Goal: Information Seeking & Learning: Check status

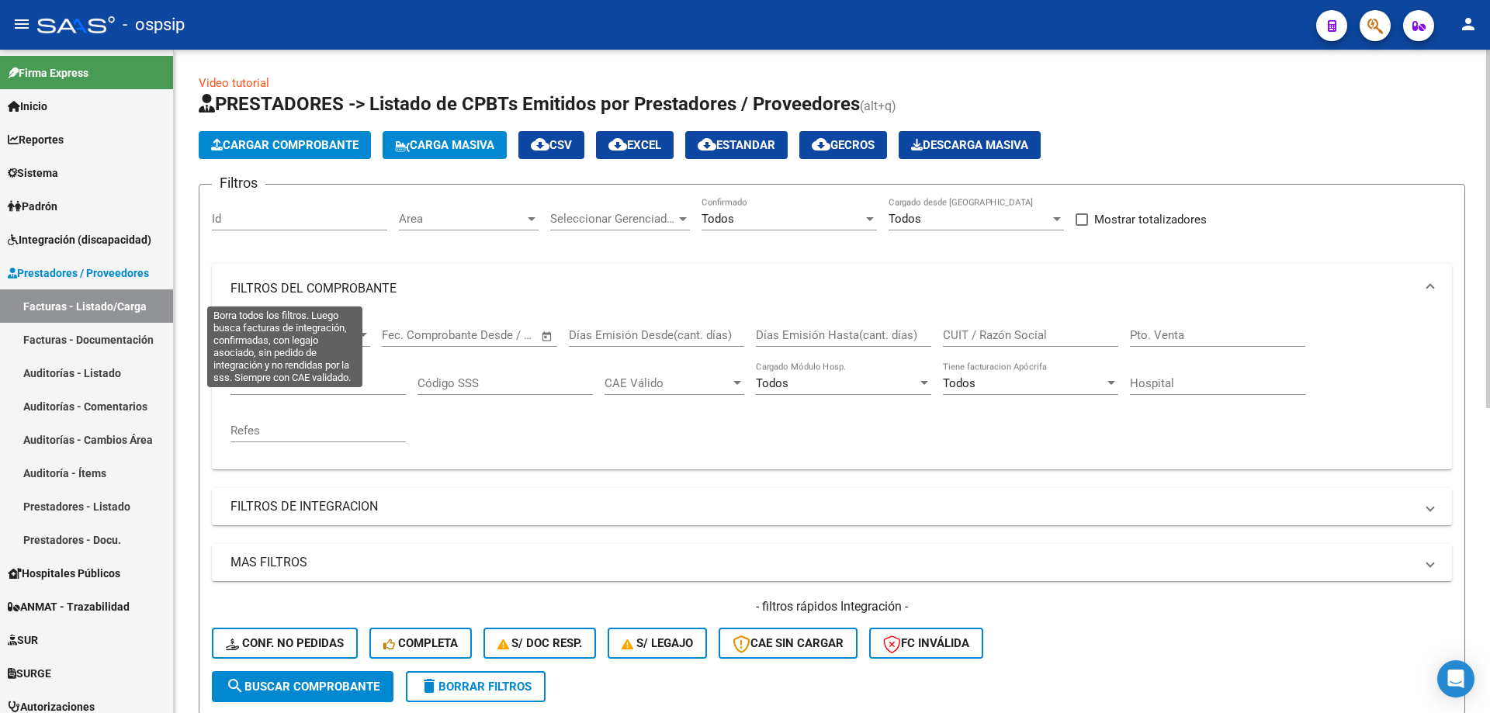
scroll to position [310, 0]
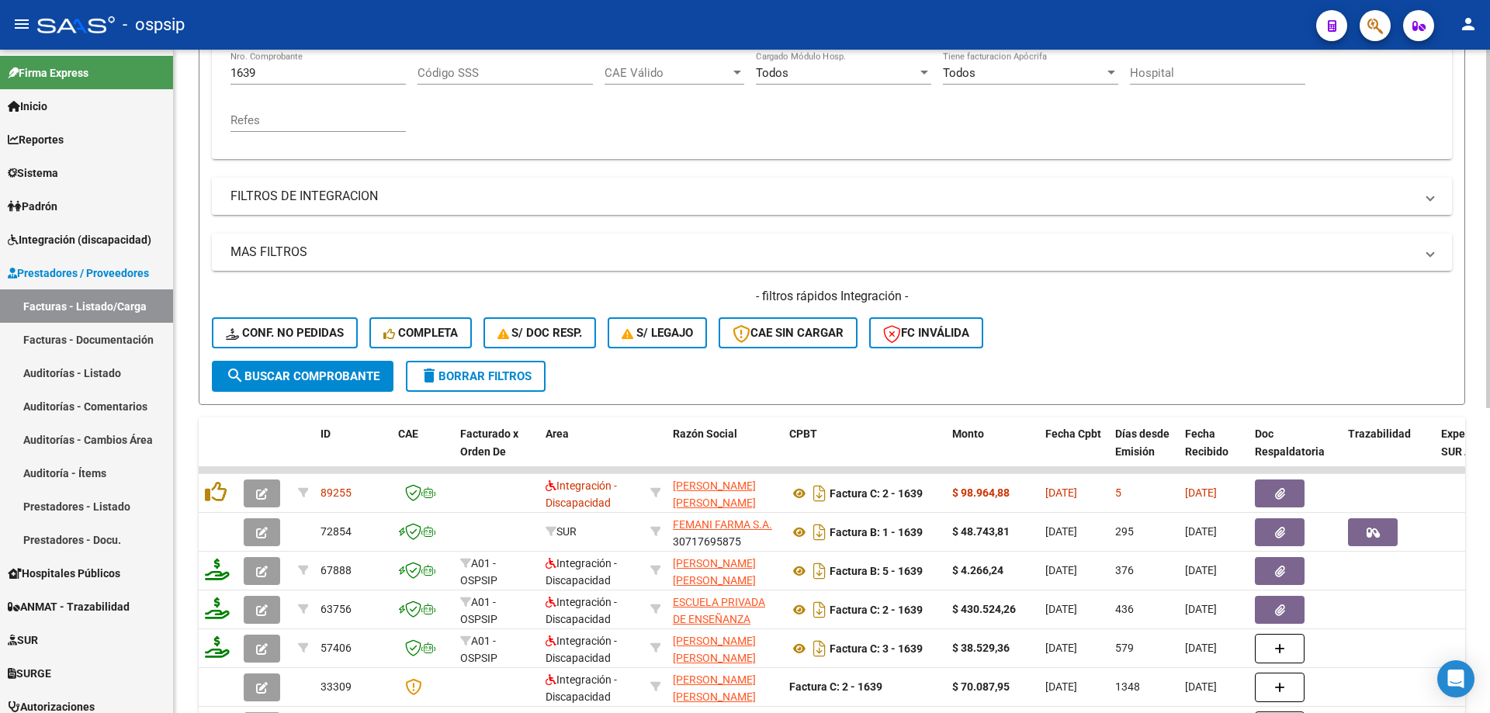
click at [285, 77] on input "1639" at bounding box center [317, 73] width 175 height 14
type input "1"
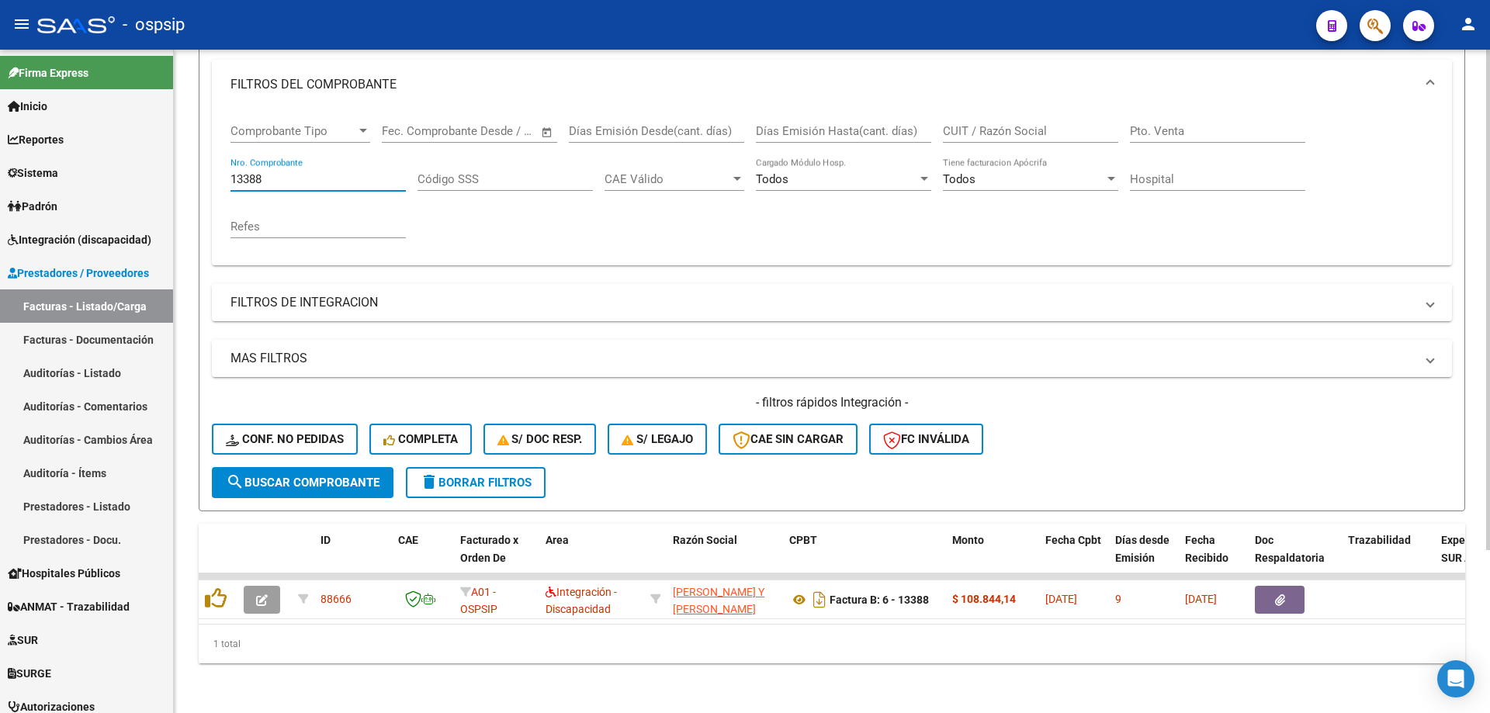
scroll to position [216, 0]
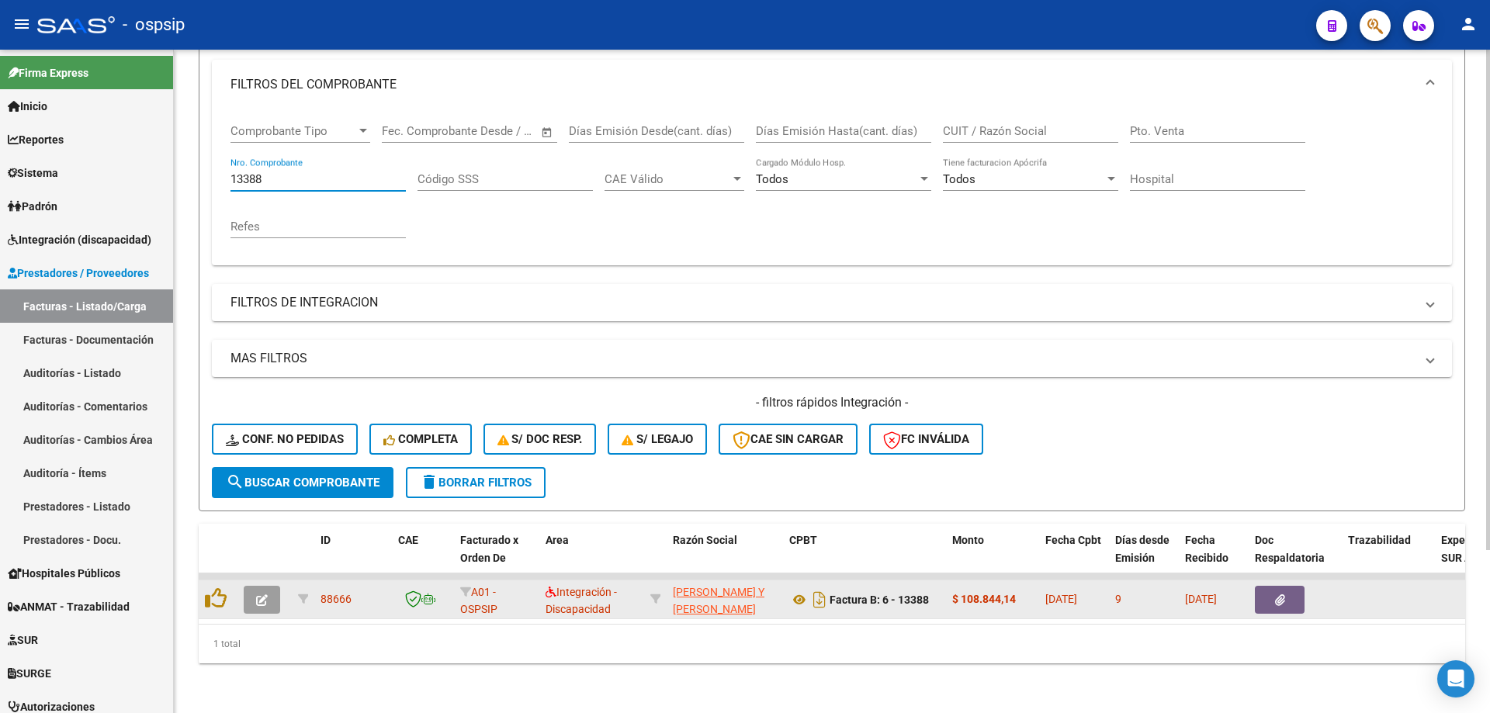
type input "13388"
click at [272, 586] on button "button" at bounding box center [262, 600] width 36 height 28
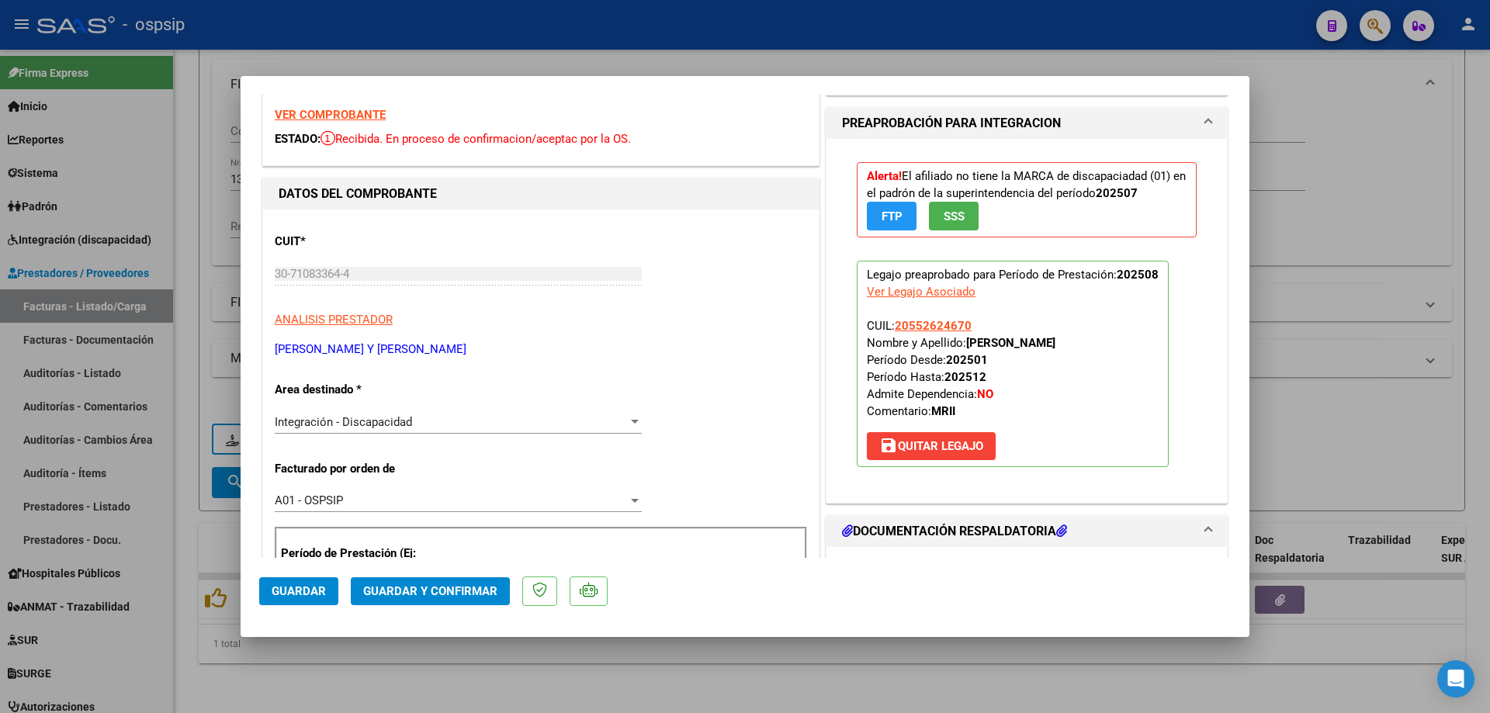
scroll to position [78, 0]
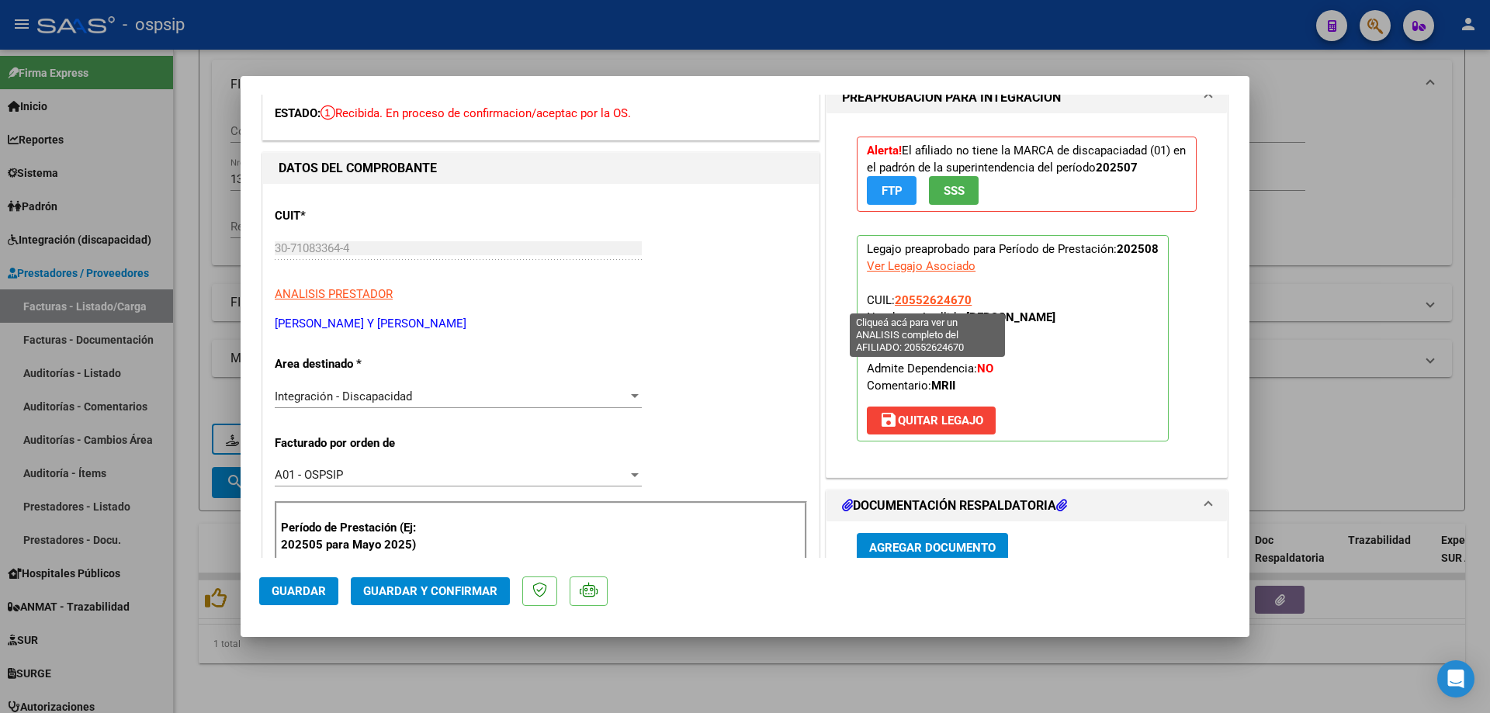
click at [917, 301] on span "20552624670" at bounding box center [932, 300] width 77 height 14
type textarea "20552624670"
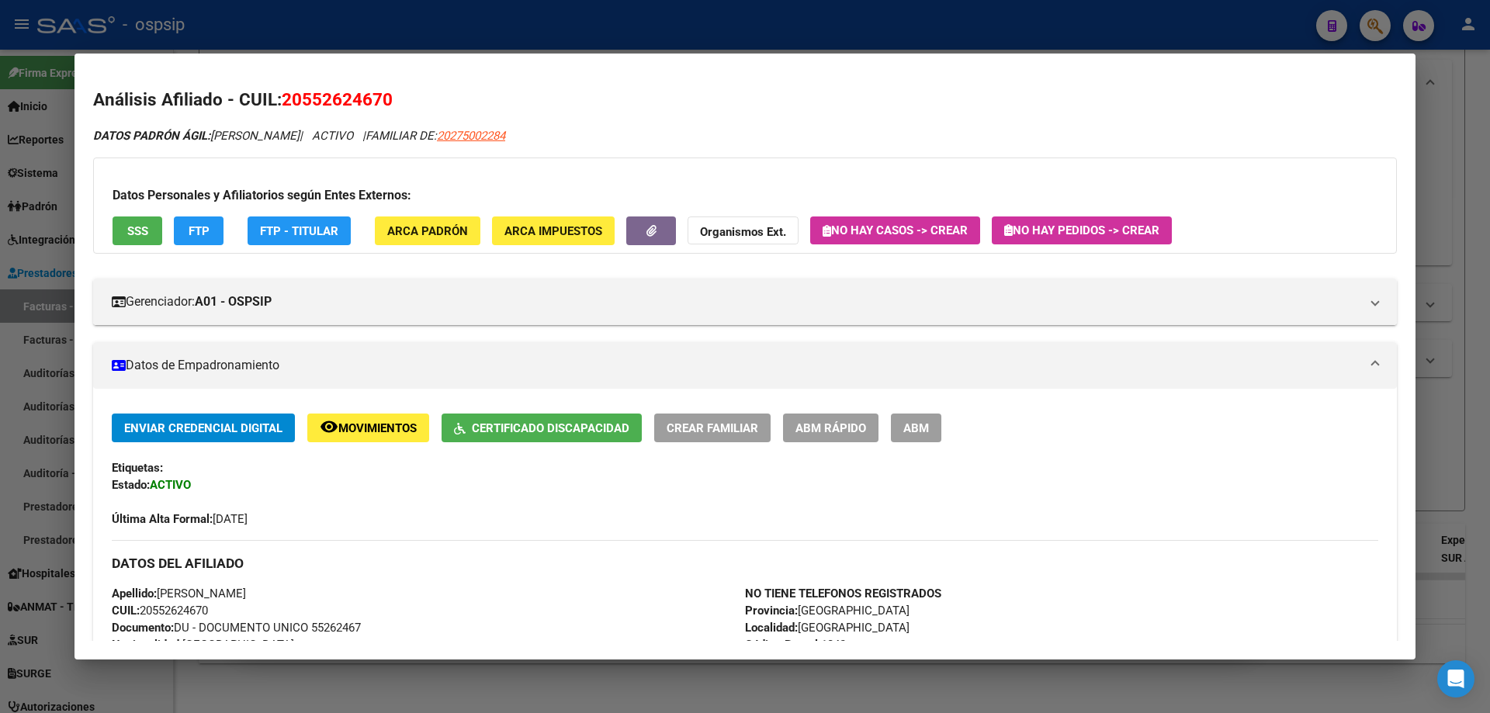
scroll to position [388, 0]
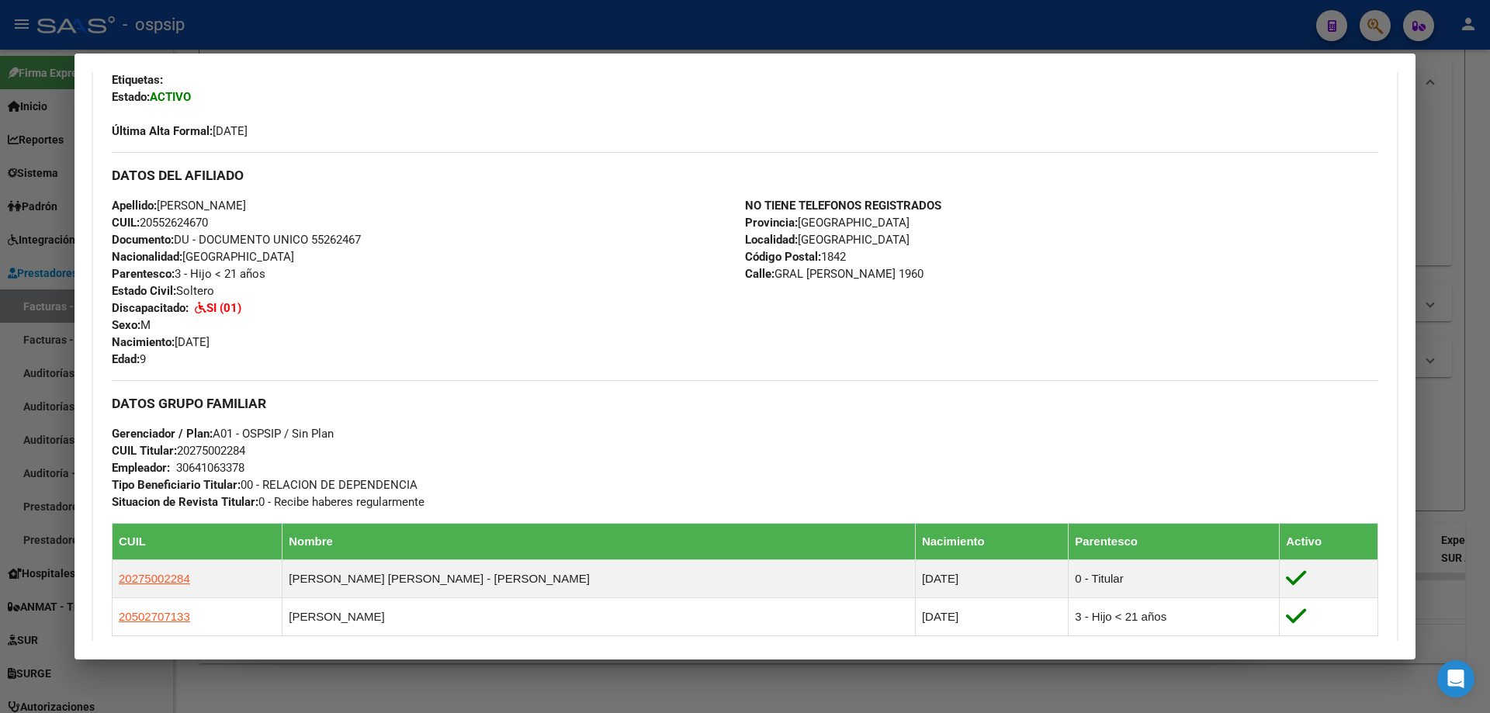
click at [1434, 235] on div at bounding box center [745, 356] width 1490 height 713
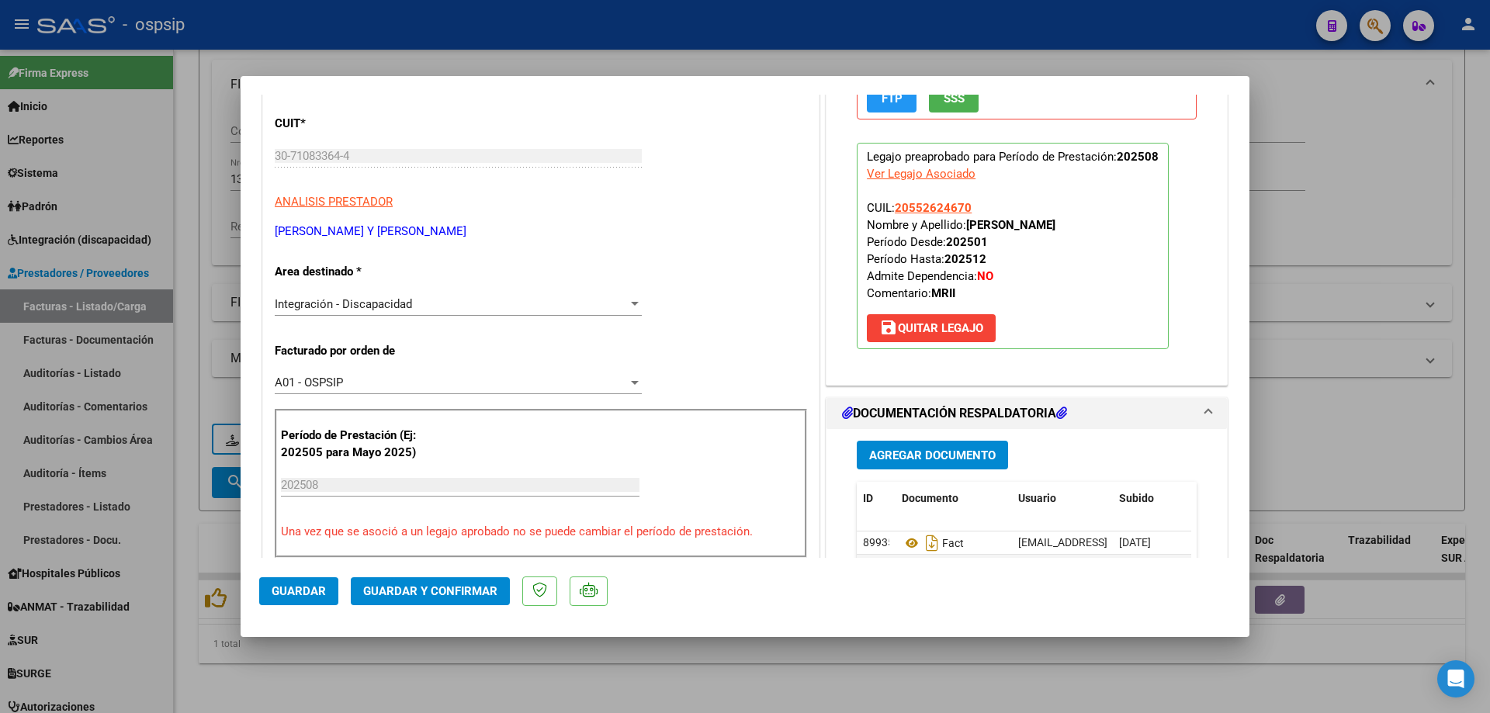
scroll to position [310, 0]
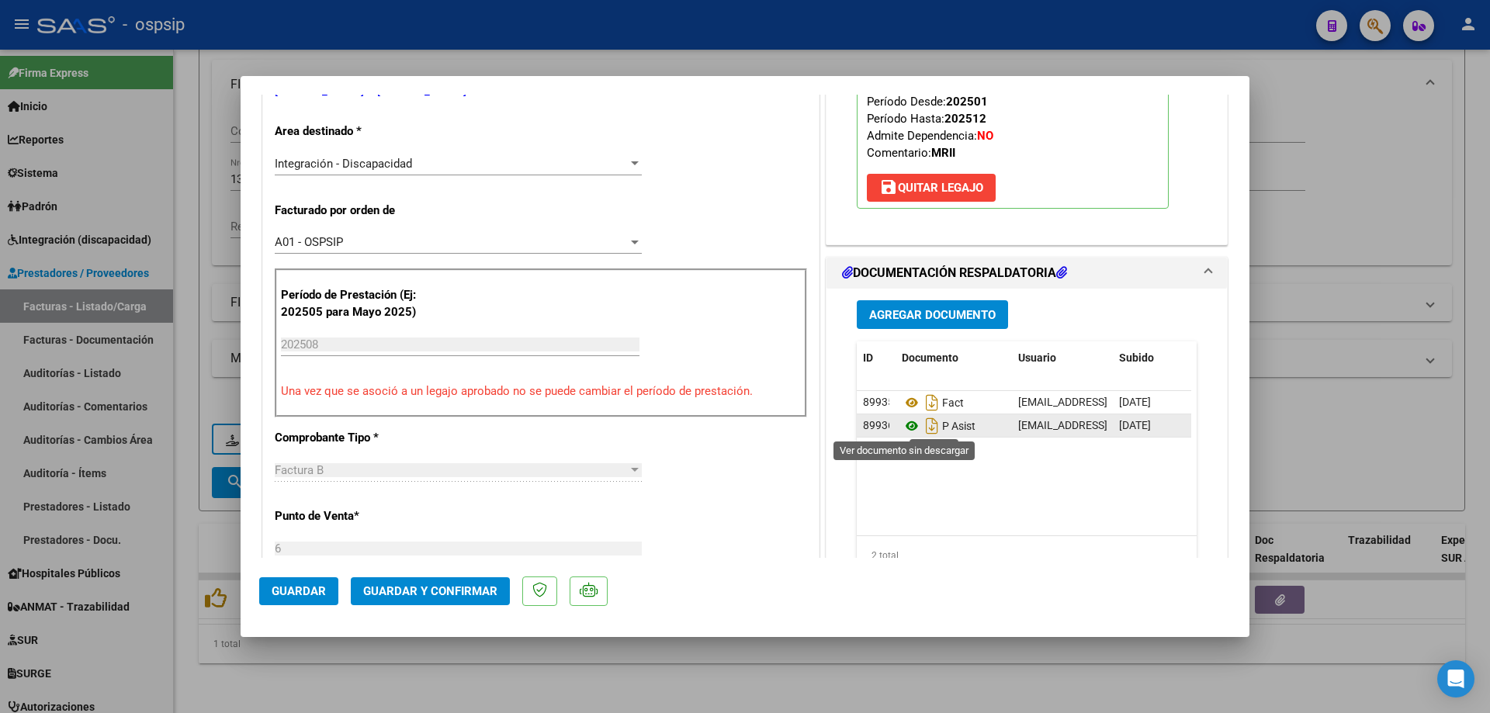
click at [906, 423] on icon at bounding box center [911, 426] width 20 height 19
click at [1365, 195] on div at bounding box center [745, 356] width 1490 height 713
type input "$ 0,00"
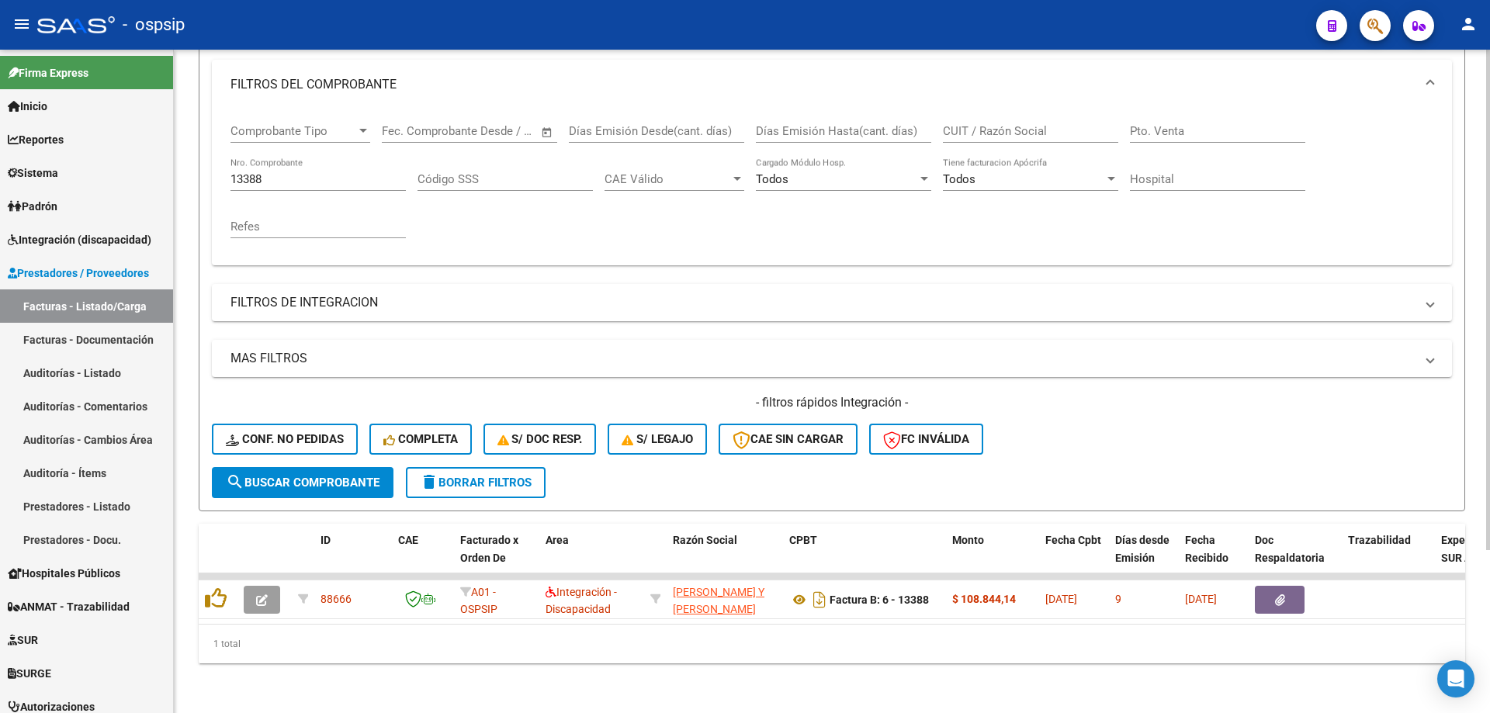
click at [344, 172] on input "13388" at bounding box center [317, 179] width 175 height 14
type input "1"
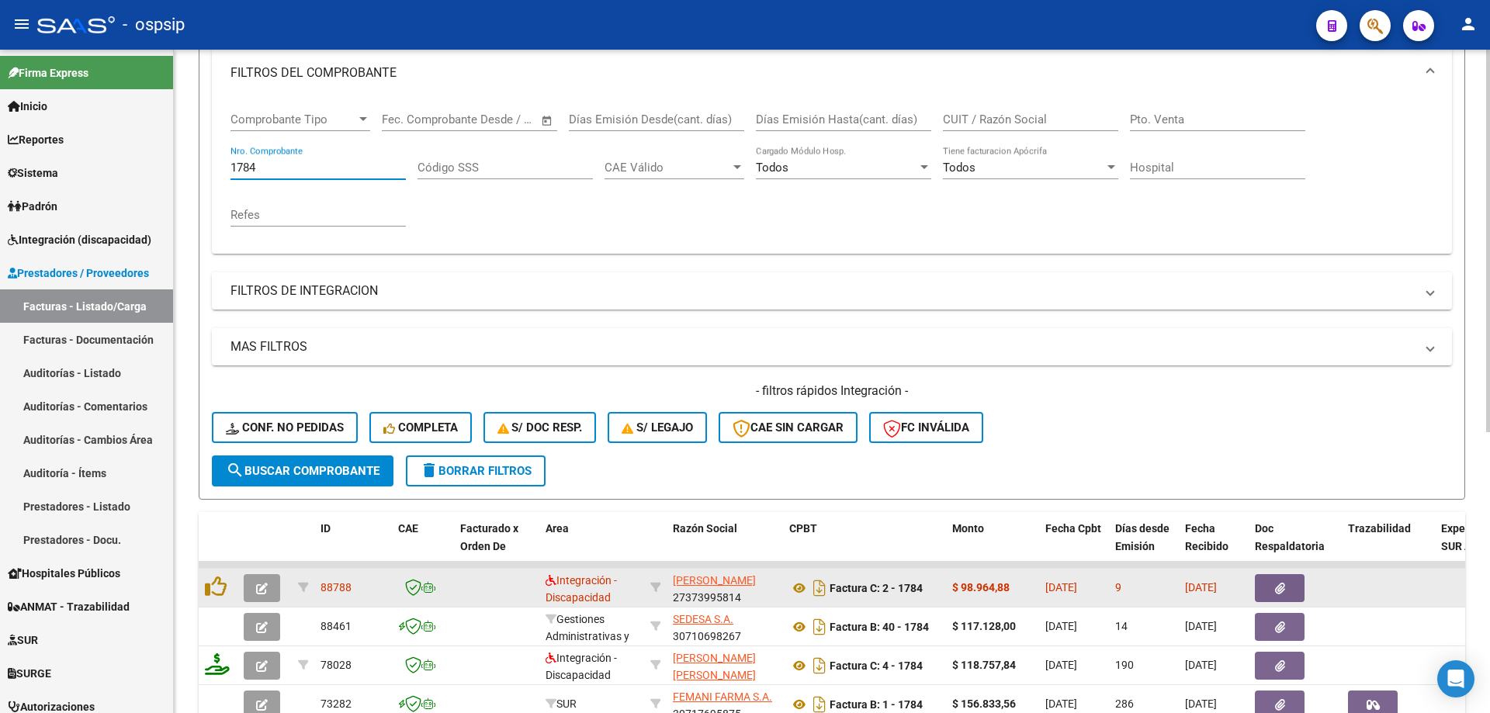
type input "1784"
click at [265, 593] on icon "button" at bounding box center [262, 589] width 12 height 12
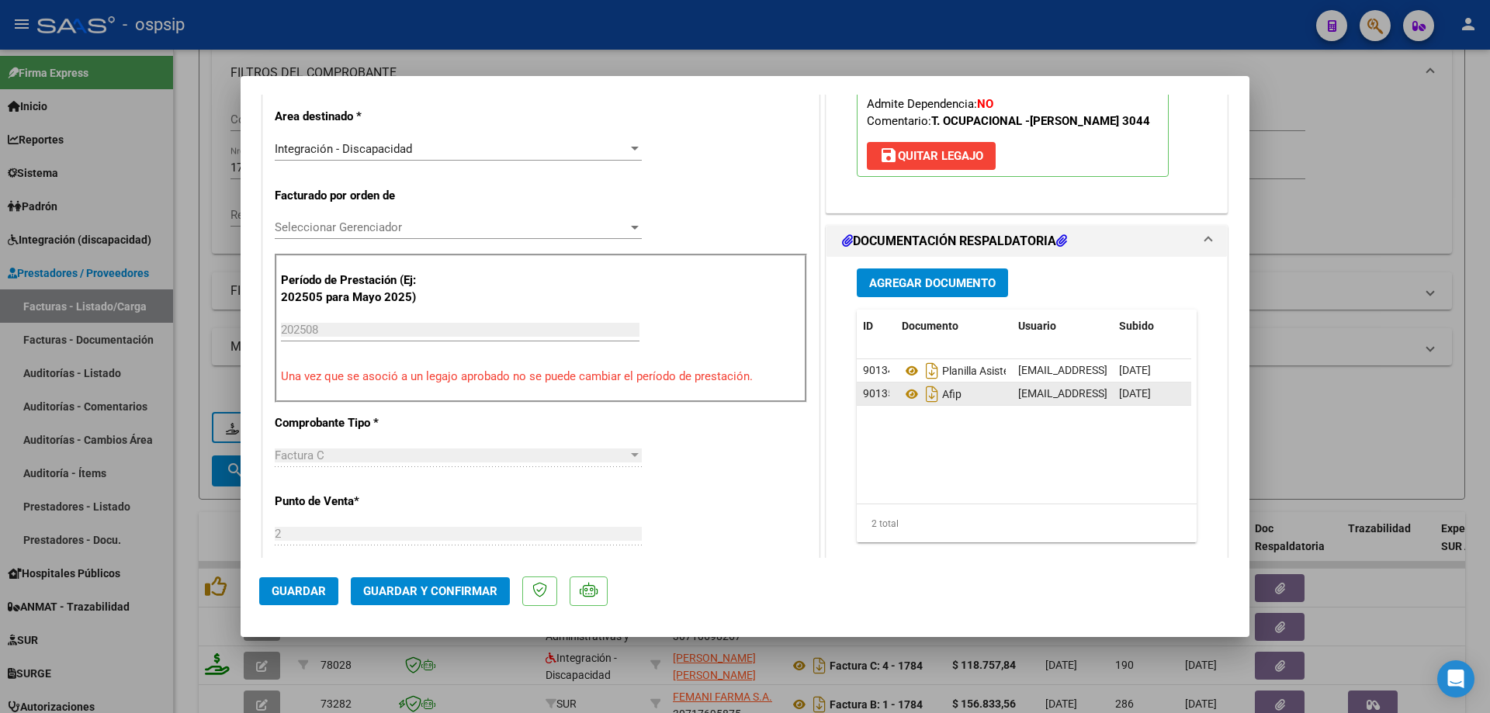
scroll to position [388, 0]
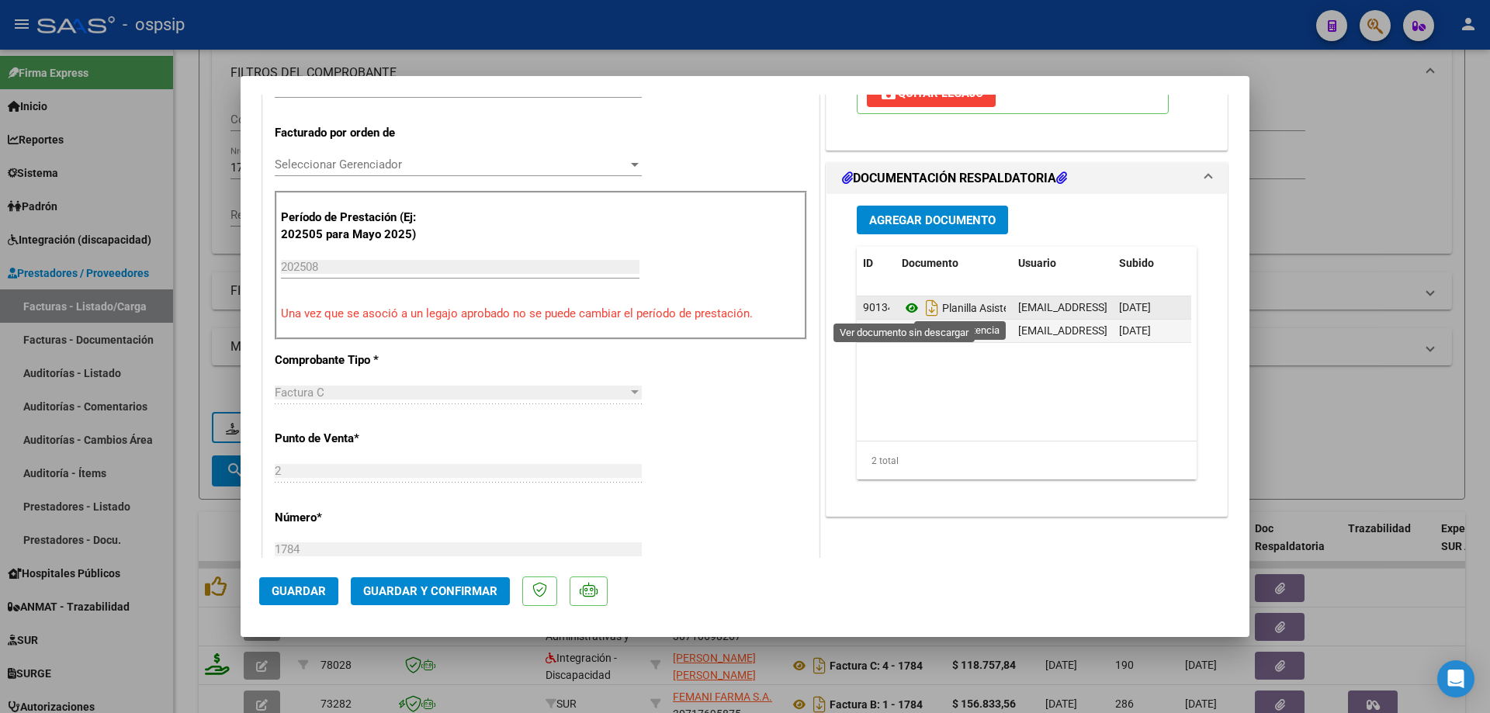
click at [906, 308] on icon at bounding box center [911, 308] width 20 height 19
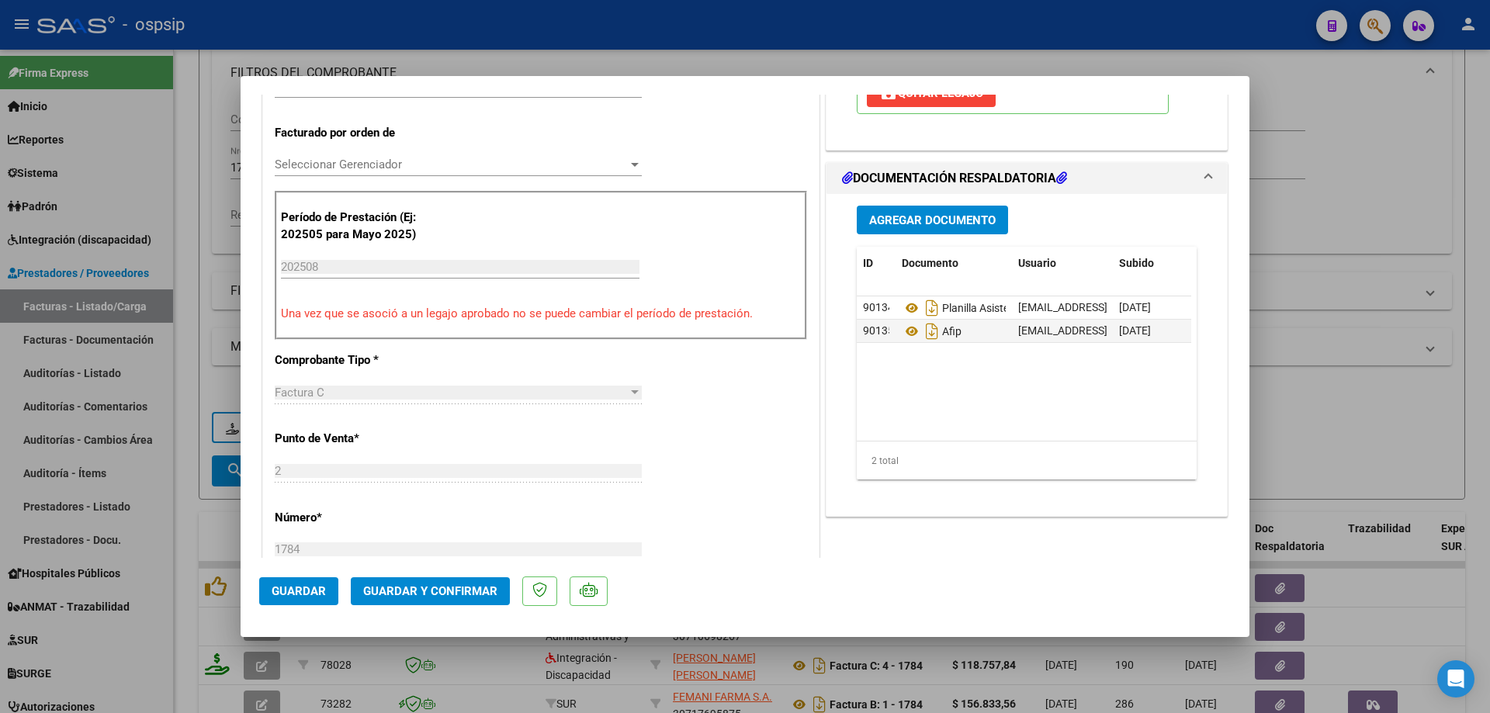
click at [1357, 422] on div at bounding box center [745, 356] width 1490 height 713
type input "$ 0,00"
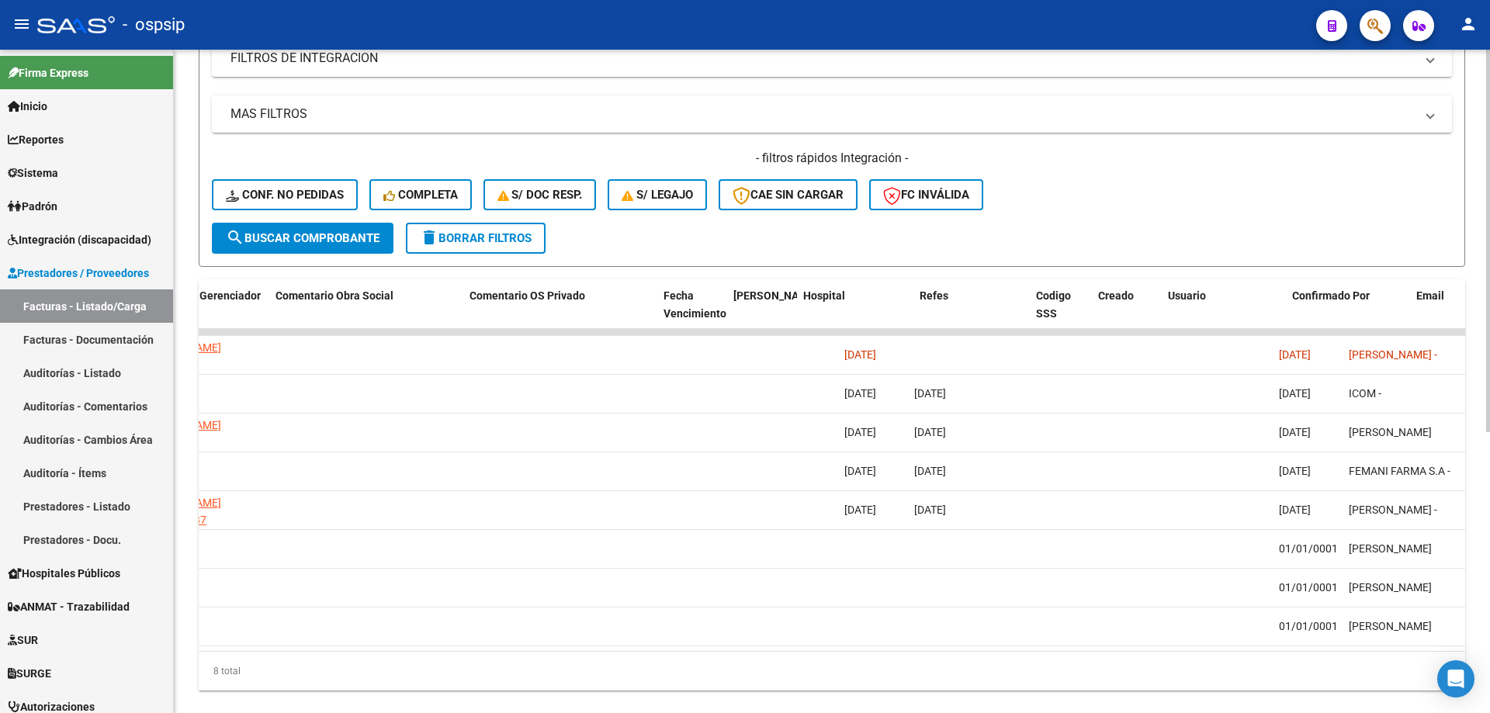
scroll to position [0, 2734]
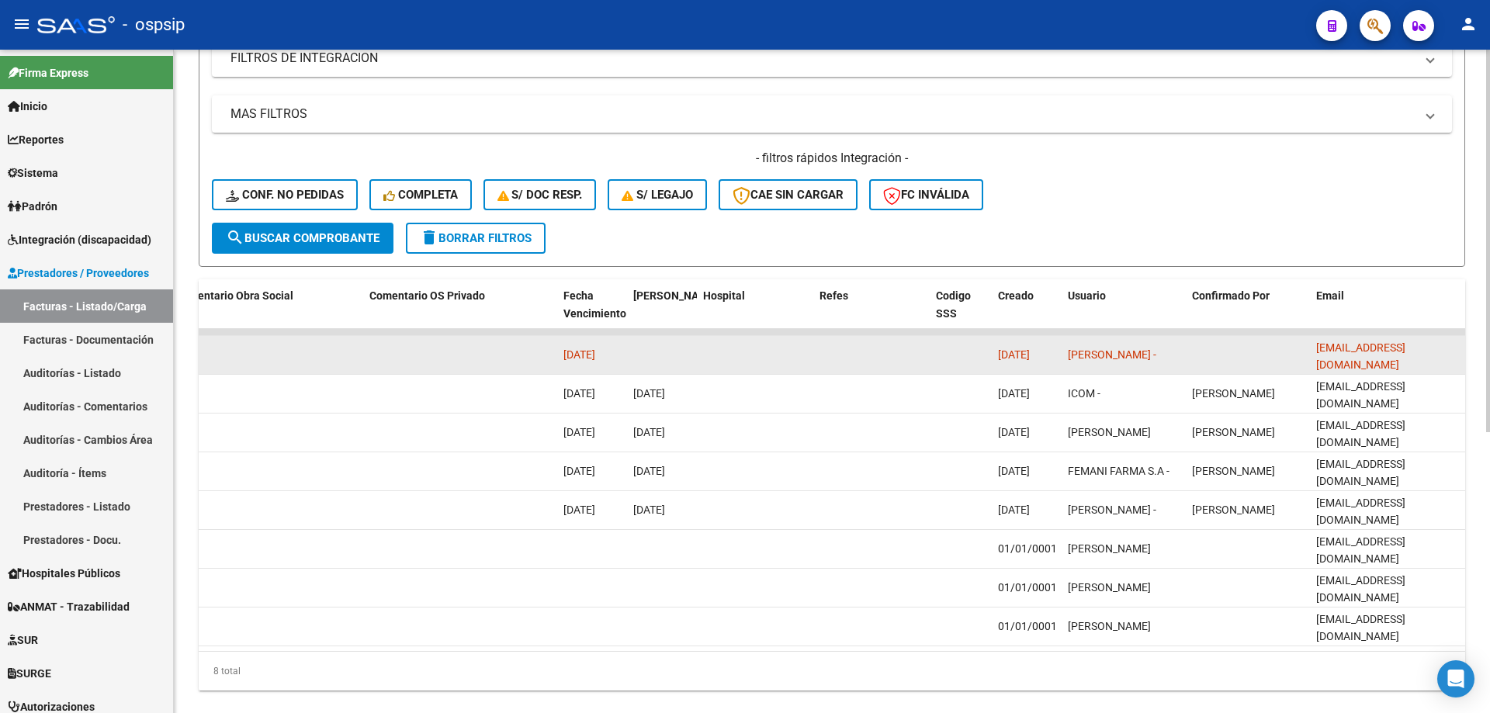
drag, startPoint x: 1317, startPoint y: 351, endPoint x: 1435, endPoint y: 369, distance: 119.4
click at [1446, 365] on datatable-body-cell "[EMAIL_ADDRESS][DOMAIN_NAME]" at bounding box center [1387, 355] width 155 height 38
click at [1313, 363] on datatable-body-cell "[EMAIL_ADDRESS][DOMAIN_NAME]" at bounding box center [1387, 355] width 155 height 38
drag, startPoint x: 1313, startPoint y: 348, endPoint x: 1382, endPoint y: 366, distance: 72.3
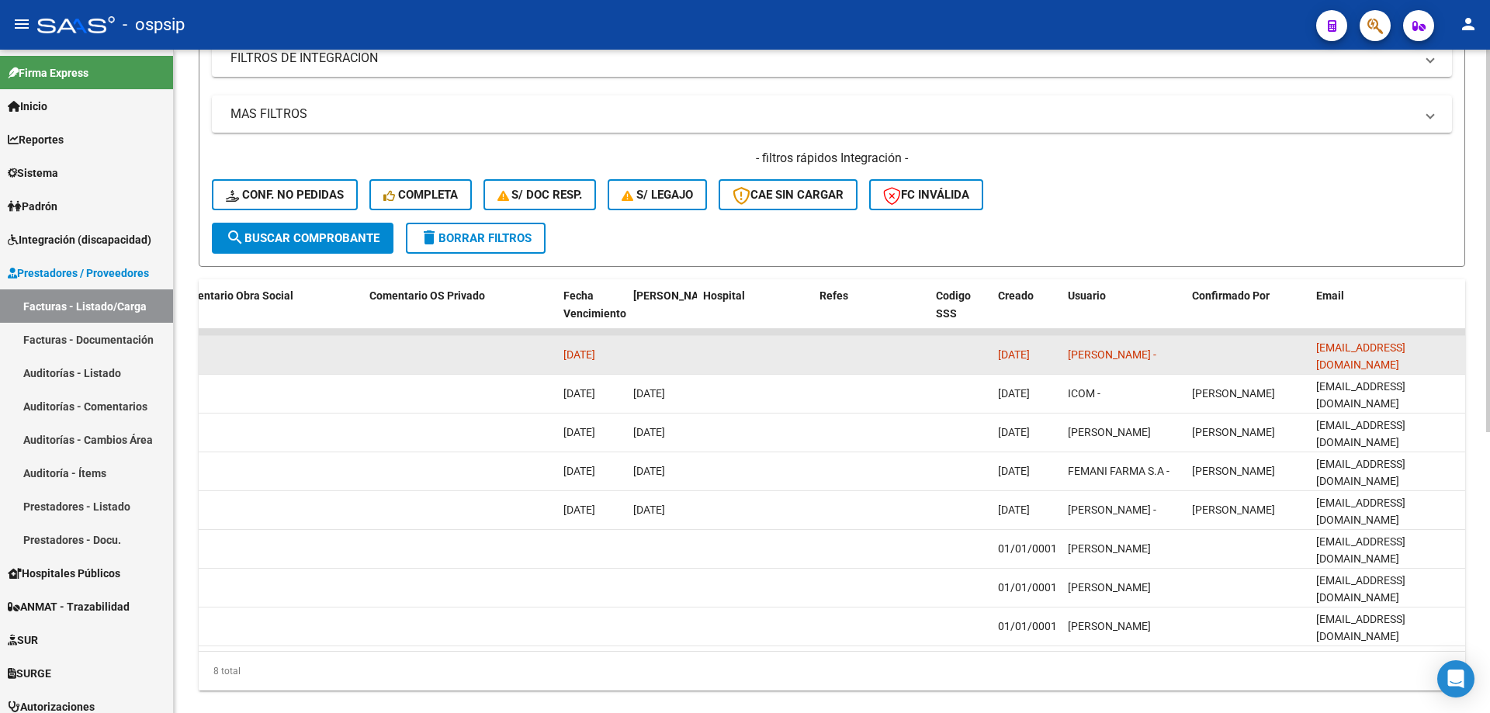
click at [1305, 347] on datatable-body-cell at bounding box center [1247, 355] width 124 height 38
drag, startPoint x: 1311, startPoint y: 351, endPoint x: 1441, endPoint y: 359, distance: 130.6
click at [1452, 367] on datatable-body-cell "[EMAIL_ADDRESS][DOMAIN_NAME]" at bounding box center [1387, 355] width 155 height 38
copy span "[EMAIL_ADDRESS][DOMAIN_NAME]"
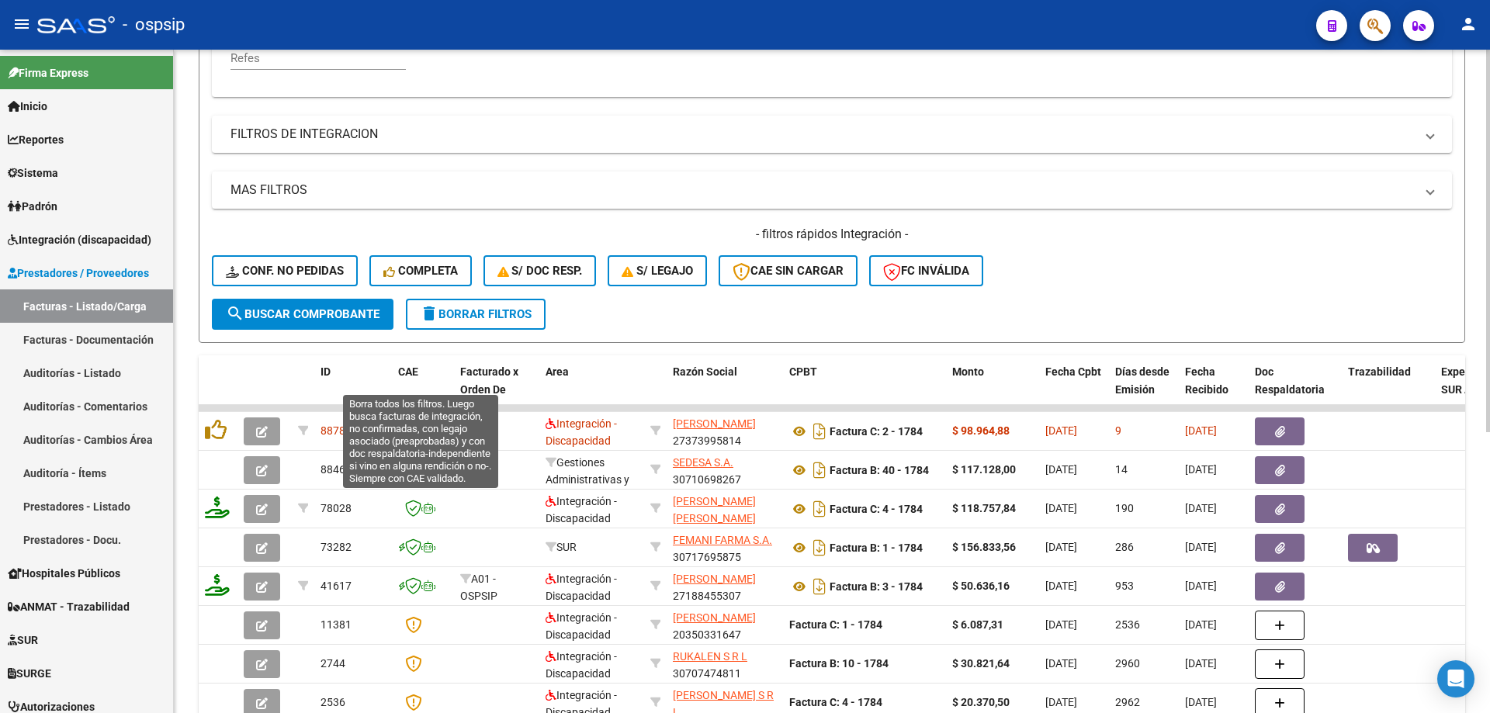
scroll to position [216, 0]
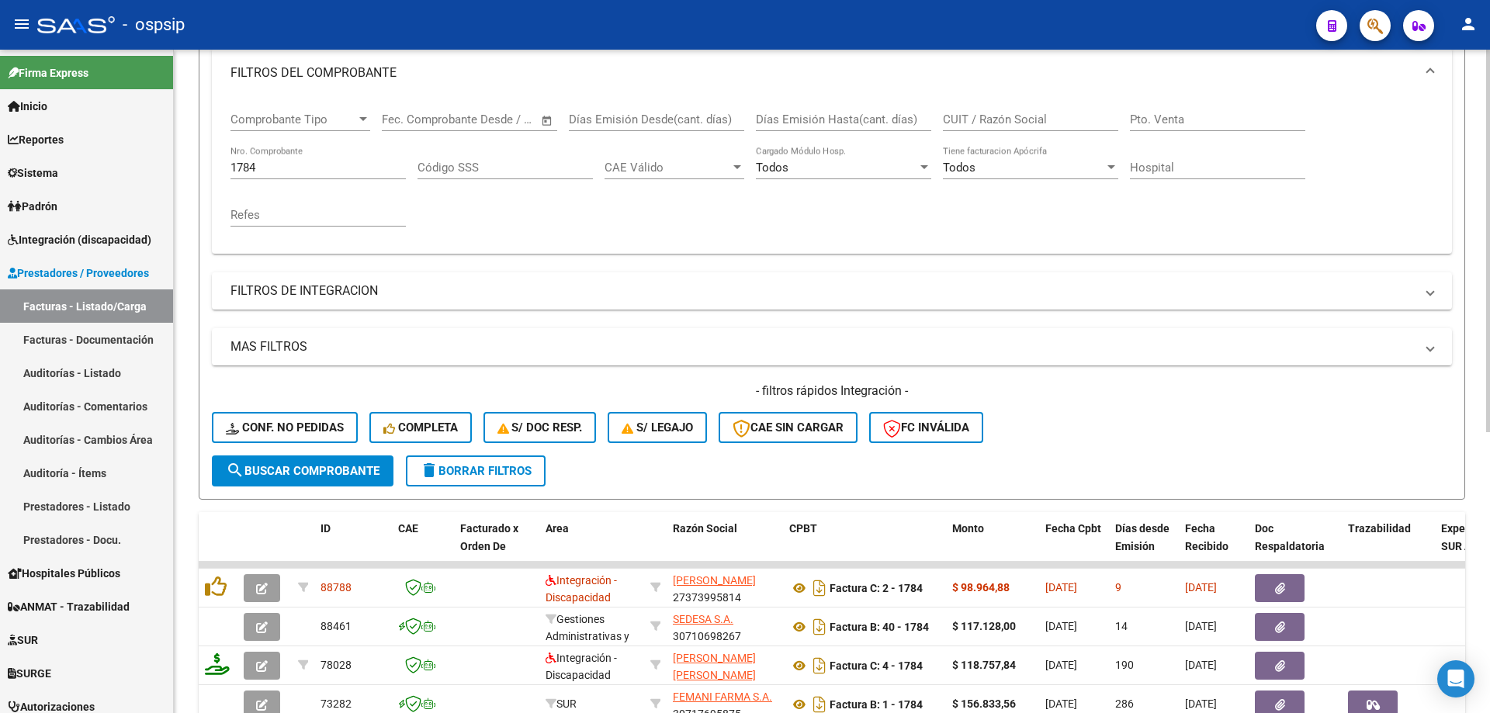
click at [284, 157] on div "1784 Nro. Comprobante" at bounding box center [317, 162] width 175 height 33
type input "1"
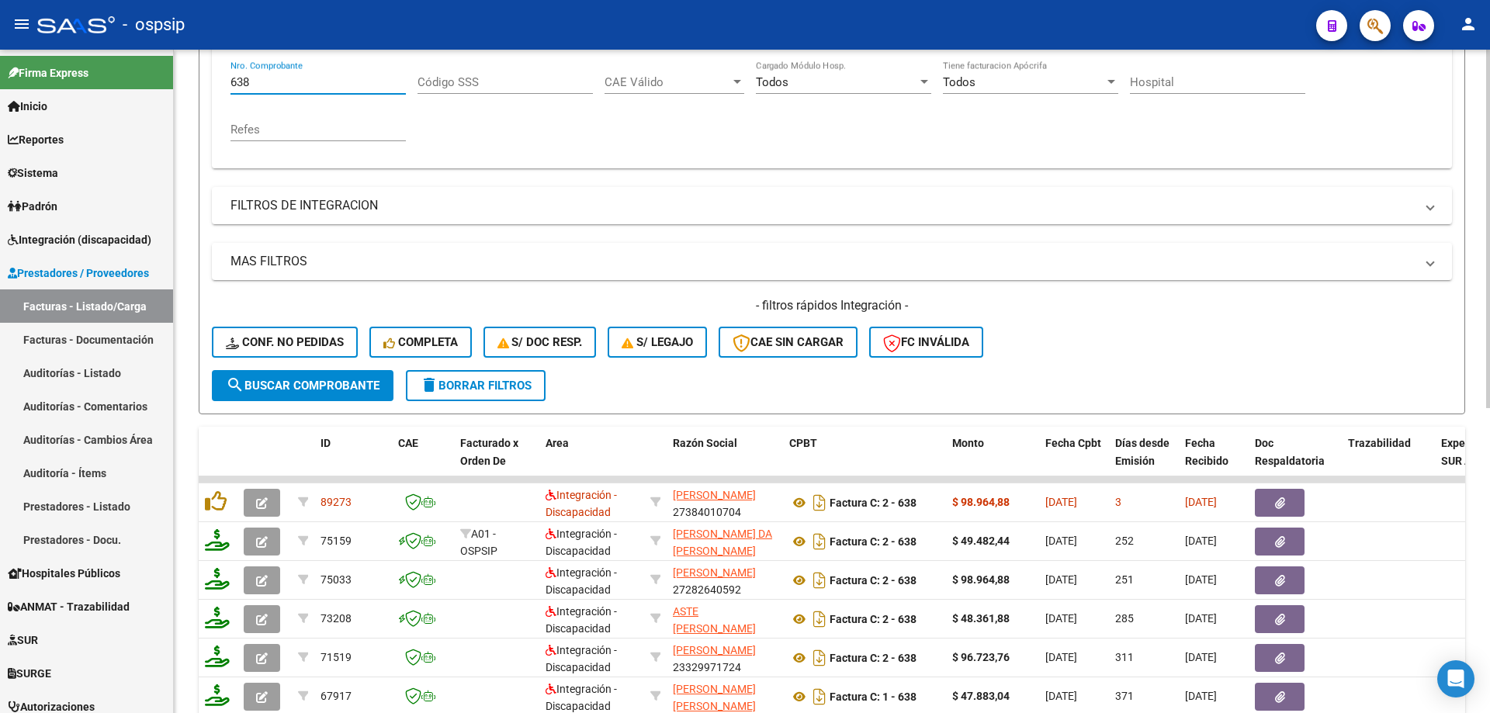
scroll to position [371, 0]
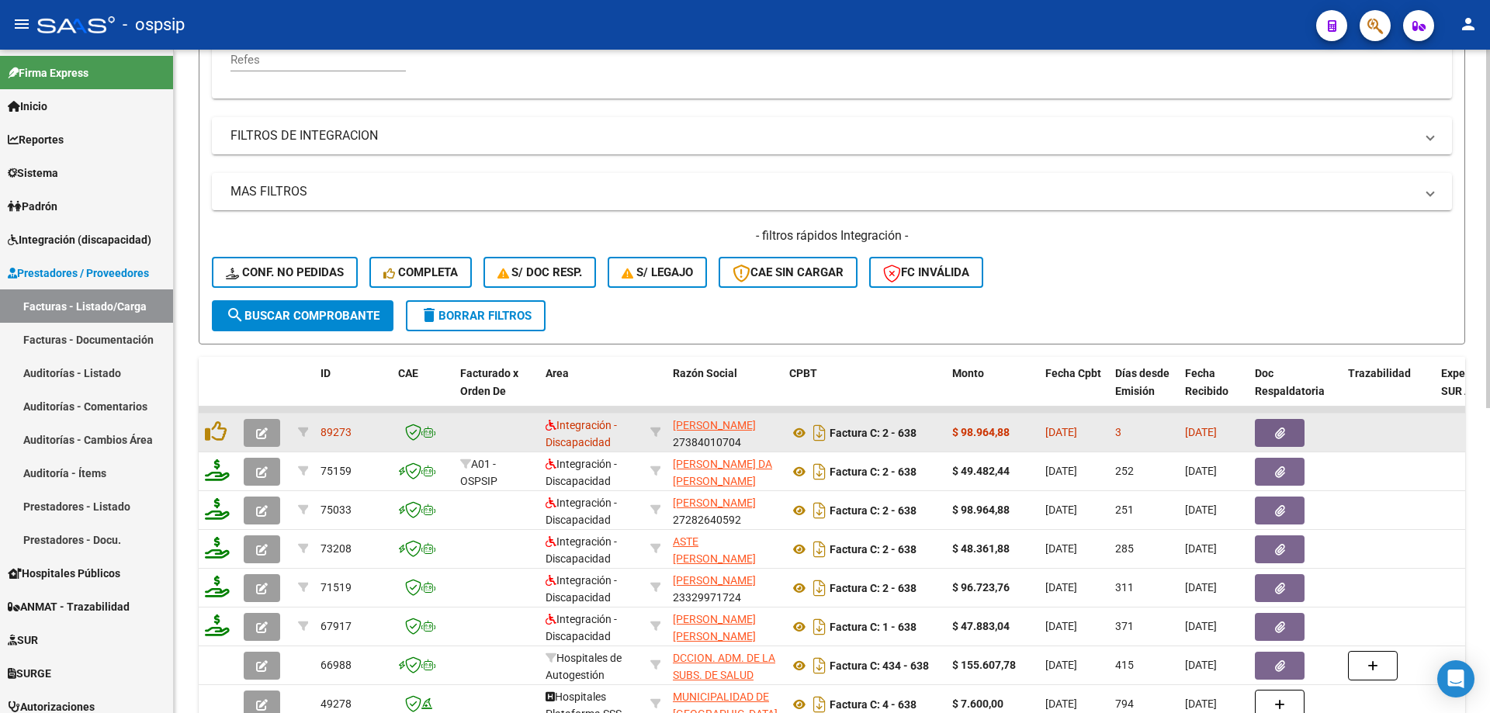
type input "638"
click at [268, 429] on button "button" at bounding box center [262, 433] width 36 height 28
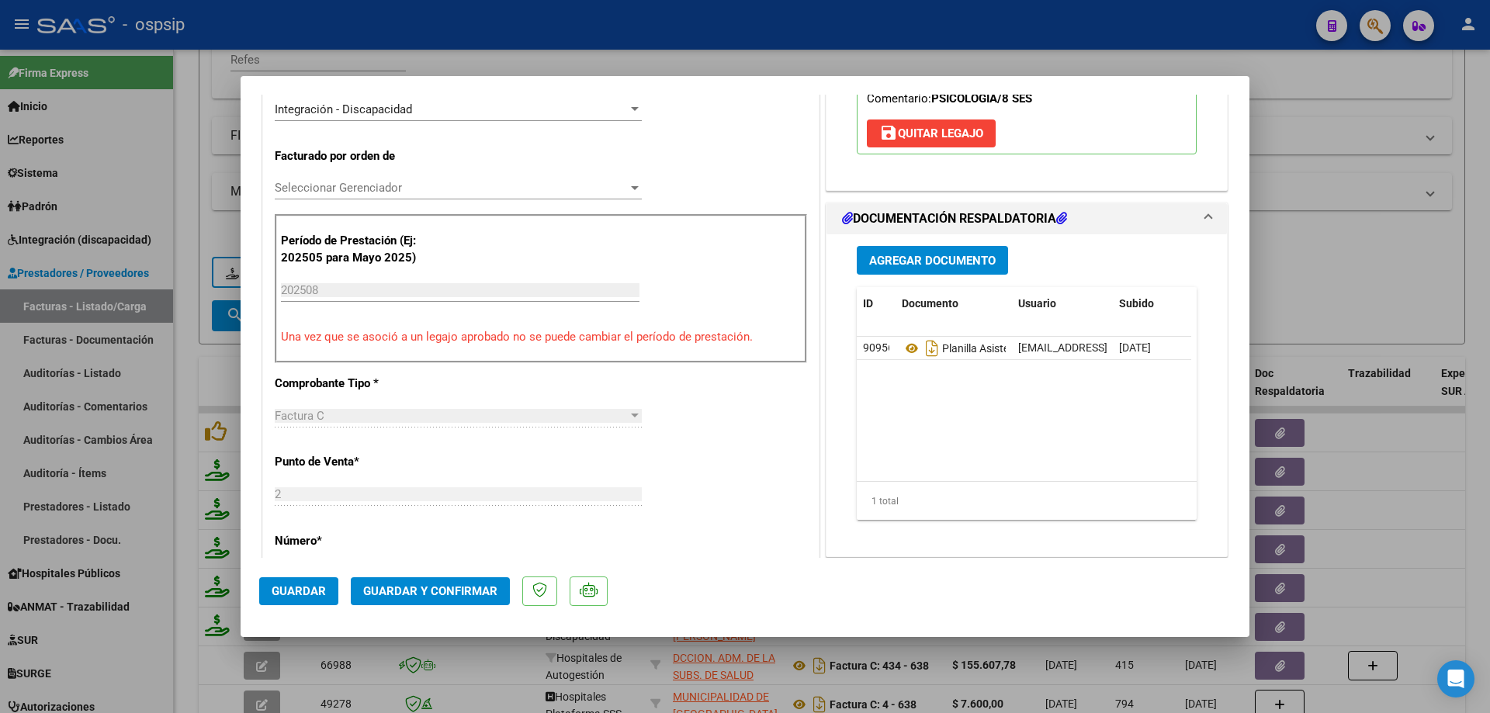
scroll to position [388, 0]
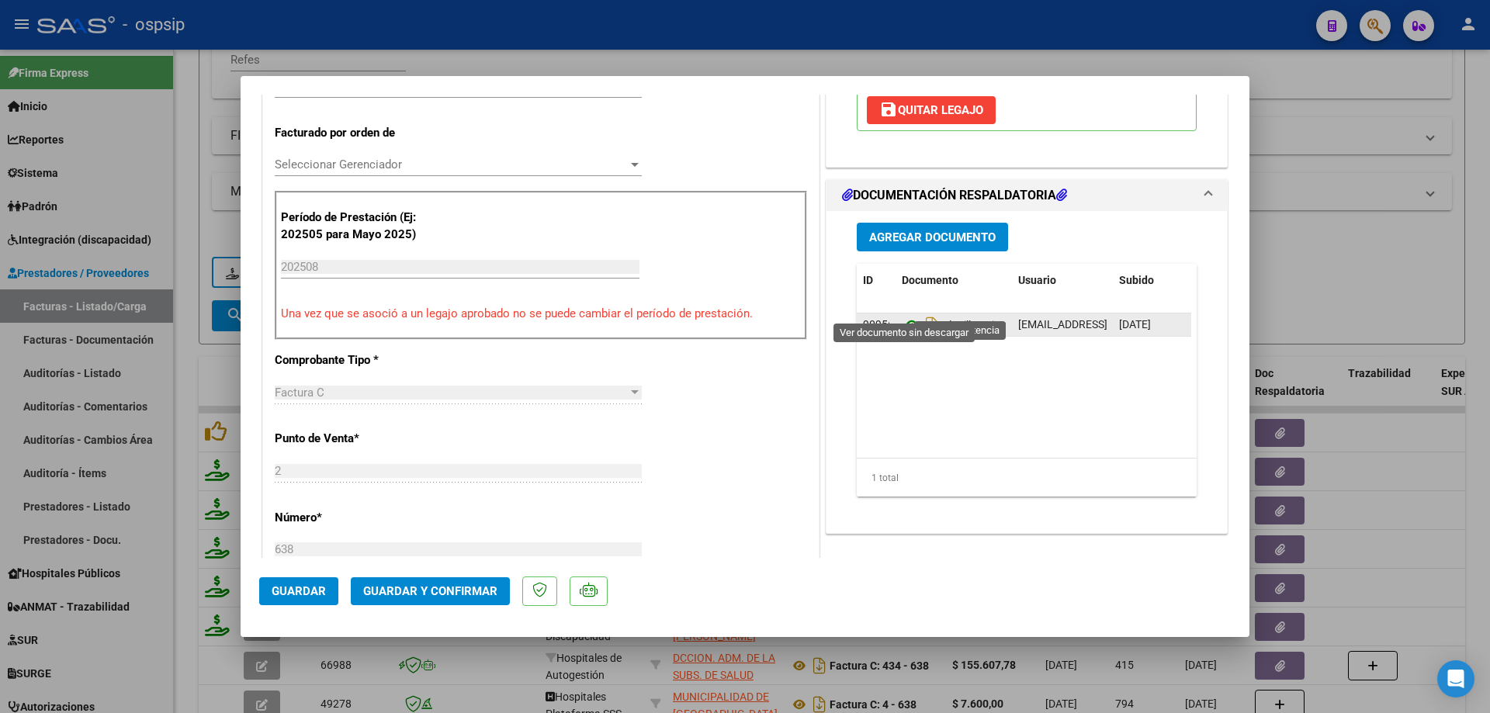
click at [913, 316] on icon at bounding box center [911, 325] width 20 height 19
click at [1462, 304] on div at bounding box center [745, 356] width 1490 height 713
type input "$ 0,00"
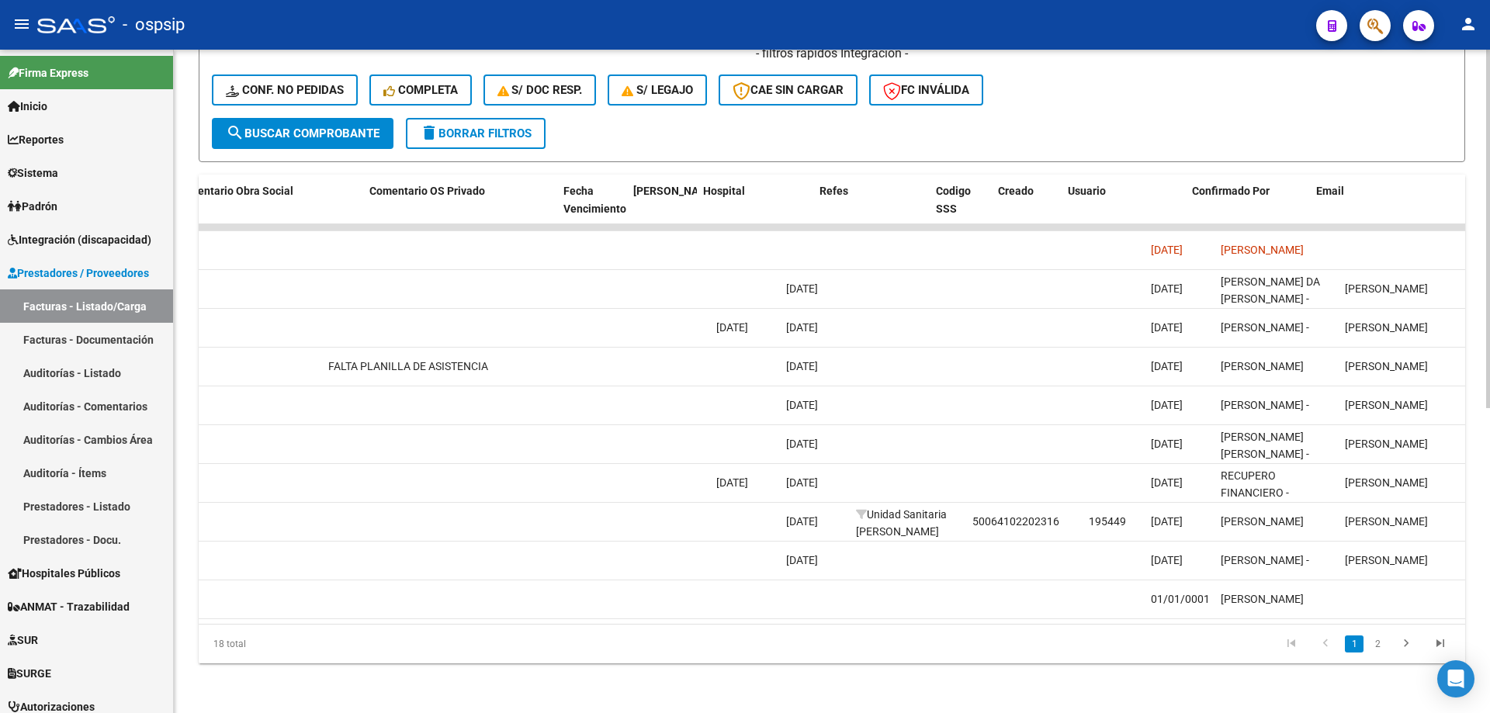
scroll to position [0, 2734]
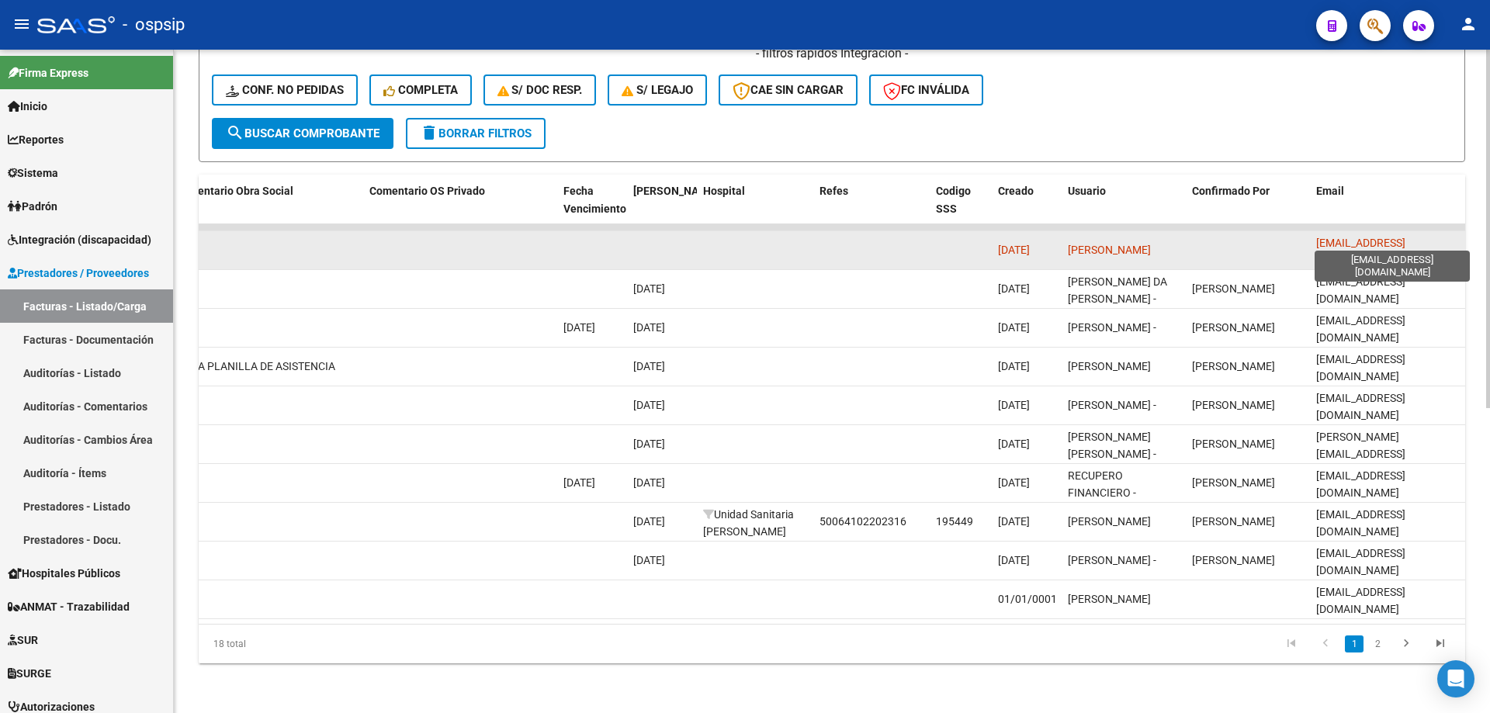
drag, startPoint x: 1317, startPoint y: 237, endPoint x: 1440, endPoint y: 241, distance: 123.4
click at [1405, 241] on span "[EMAIL_ADDRESS][DOMAIN_NAME]" at bounding box center [1360, 252] width 89 height 30
copy span "[EMAIL_ADDRESS][DOMAIN_NAME]"
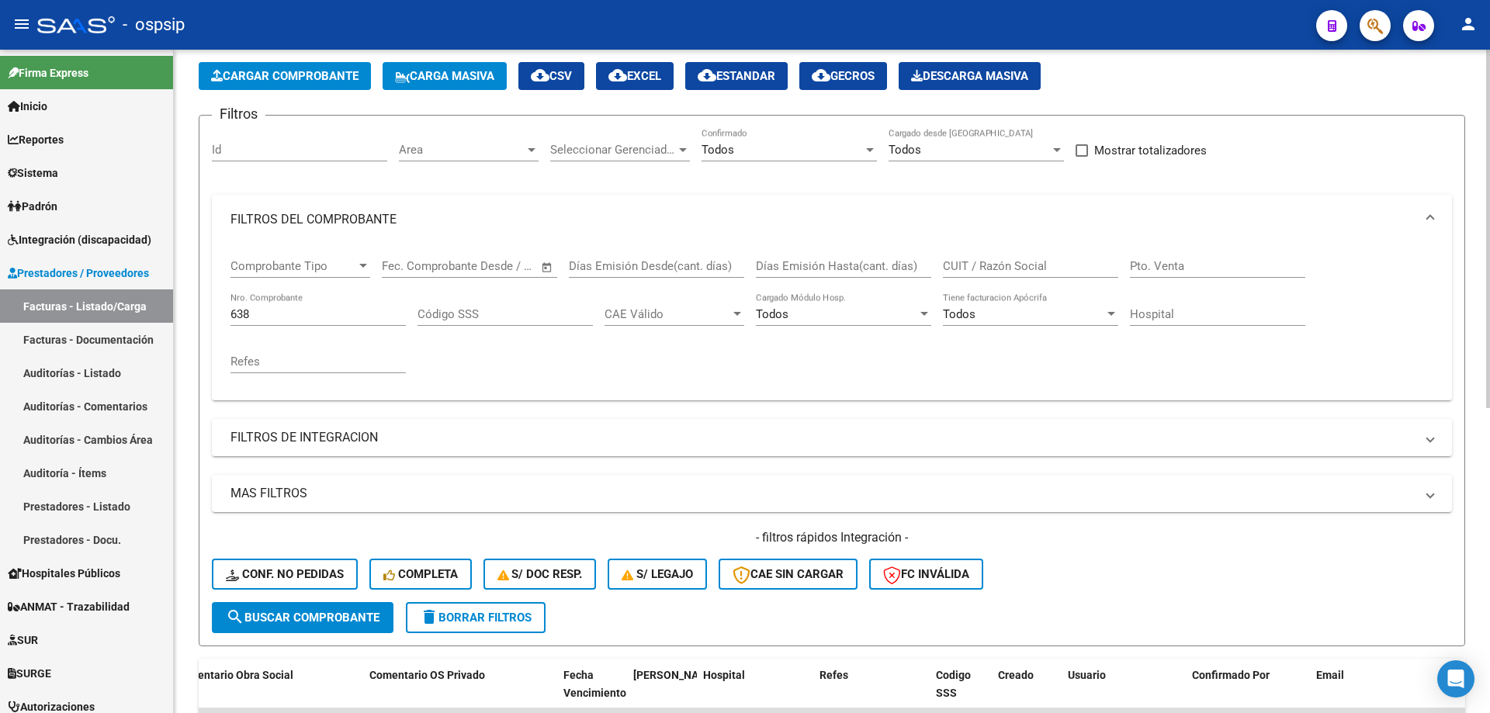
scroll to position [0, 0]
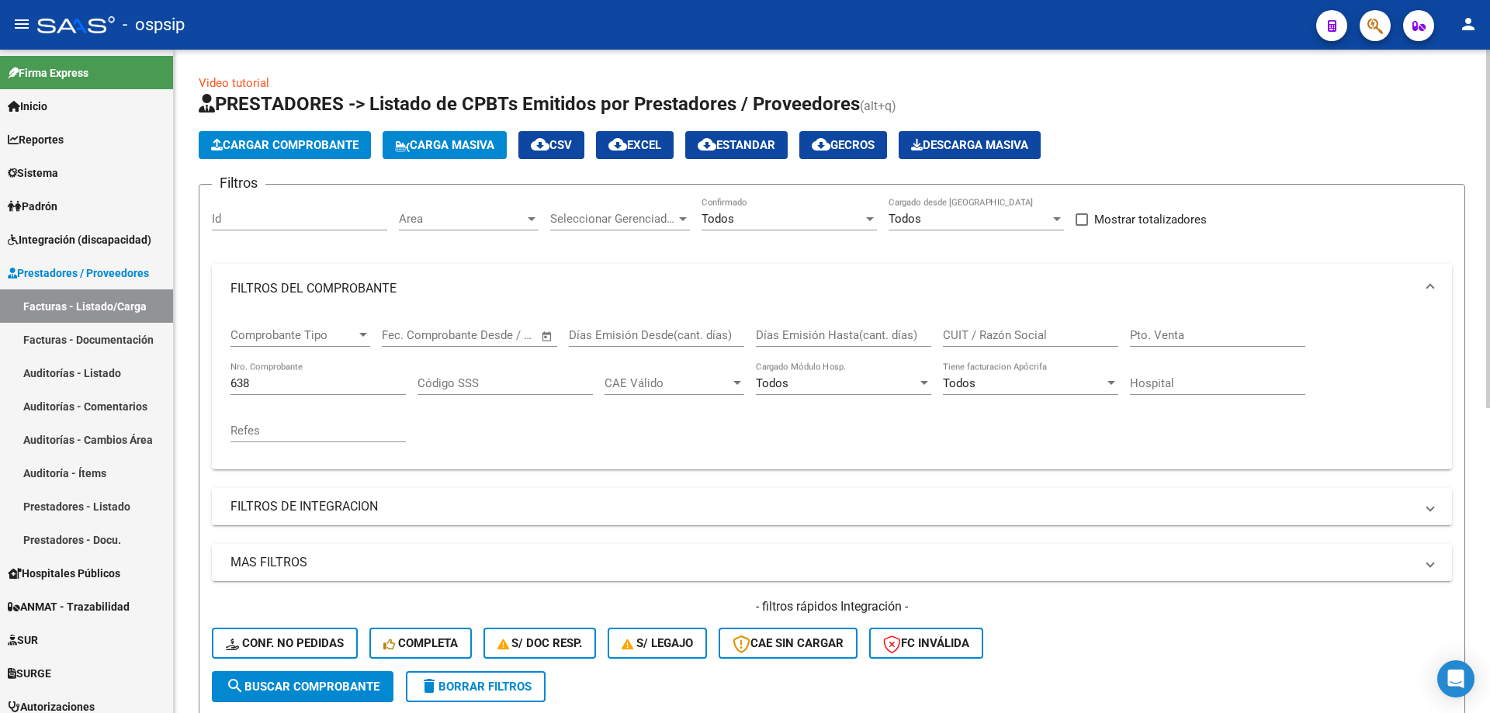
click at [276, 382] on input "638" at bounding box center [317, 383] width 175 height 14
type input "6"
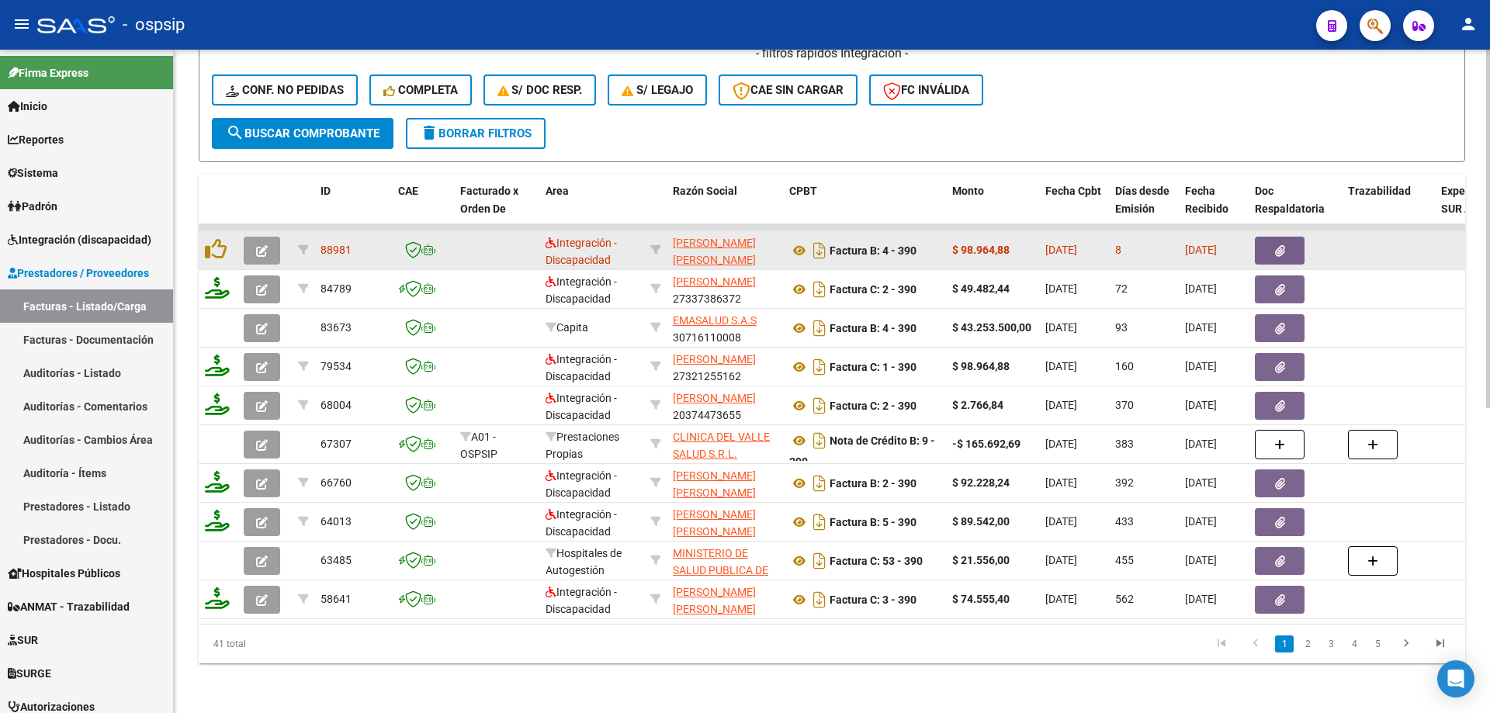
type input "388"
click at [262, 245] on icon "button" at bounding box center [262, 251] width 12 height 12
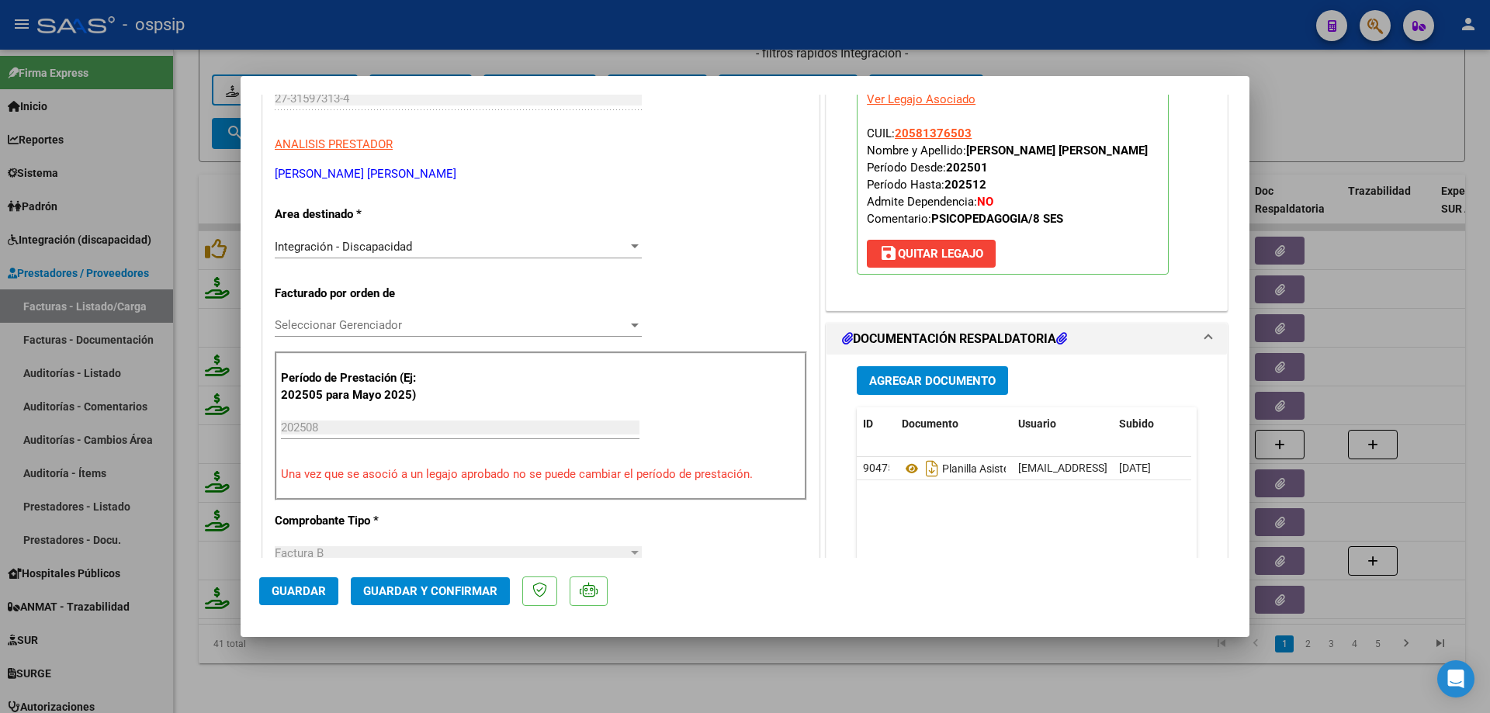
scroll to position [233, 0]
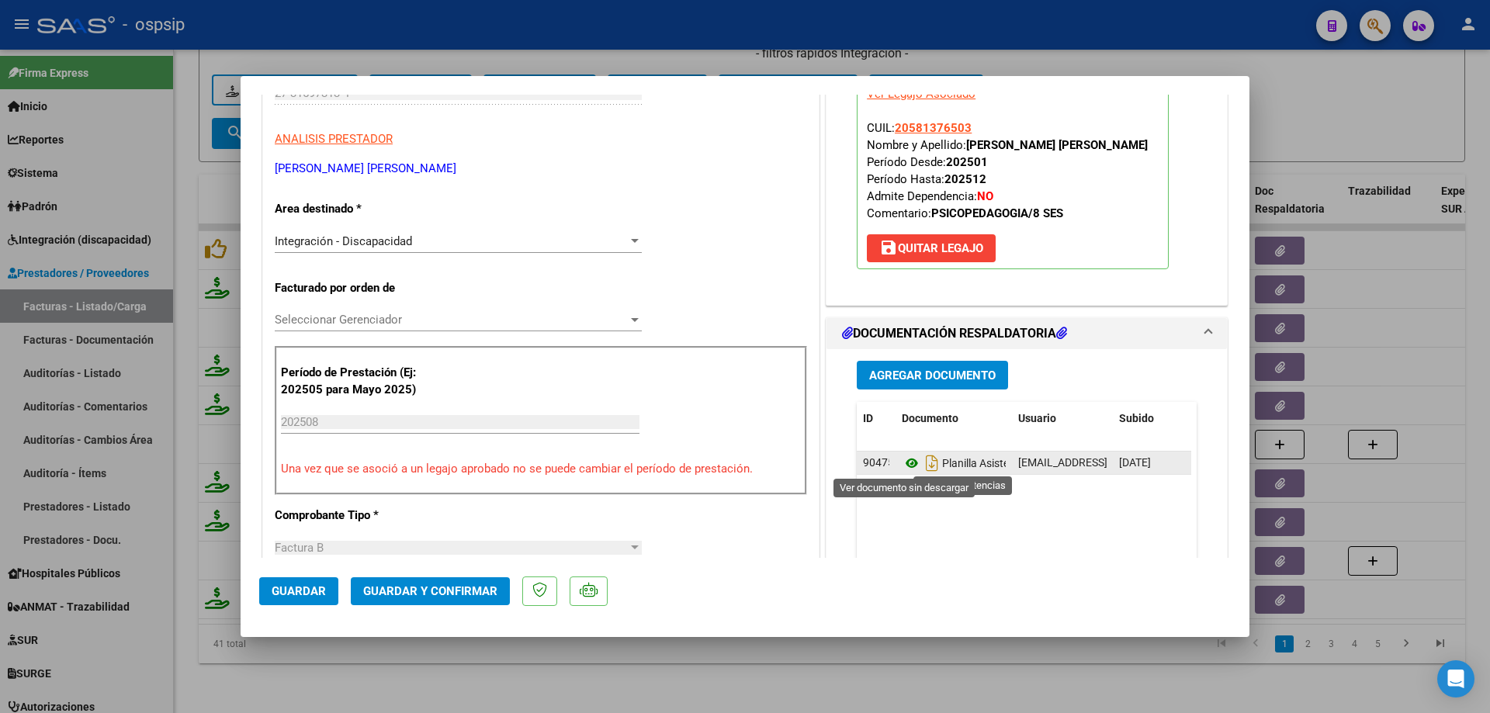
click at [901, 458] on icon at bounding box center [911, 463] width 20 height 19
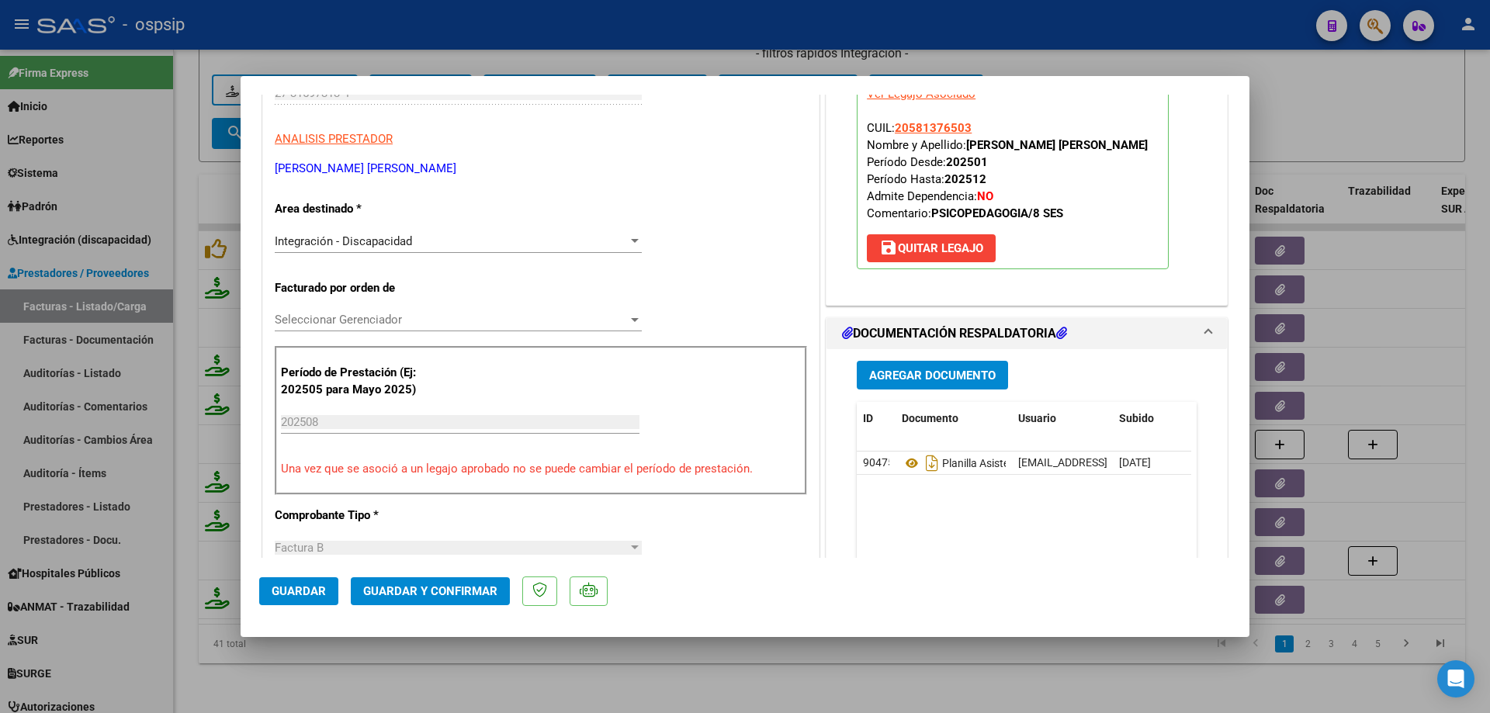
click at [1436, 362] on div at bounding box center [745, 356] width 1490 height 713
type input "$ 0,00"
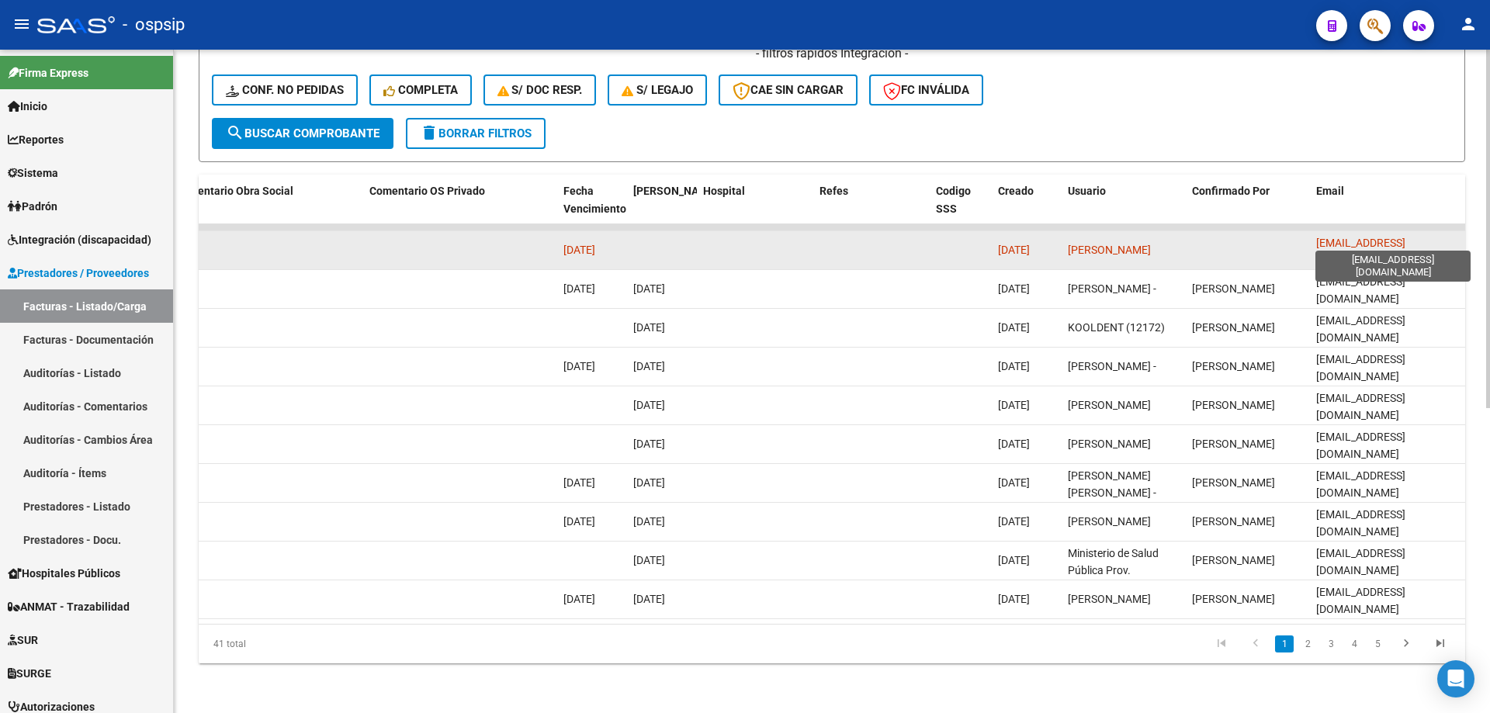
scroll to position [0, 5]
drag, startPoint x: 1316, startPoint y: 240, endPoint x: 1454, endPoint y: 234, distance: 138.2
click at [1405, 237] on span "[EMAIL_ADDRESS][DOMAIN_NAME]" at bounding box center [1360, 252] width 89 height 30
copy span "[EMAIL_ADDRESS][DOMAIN_NAME]"
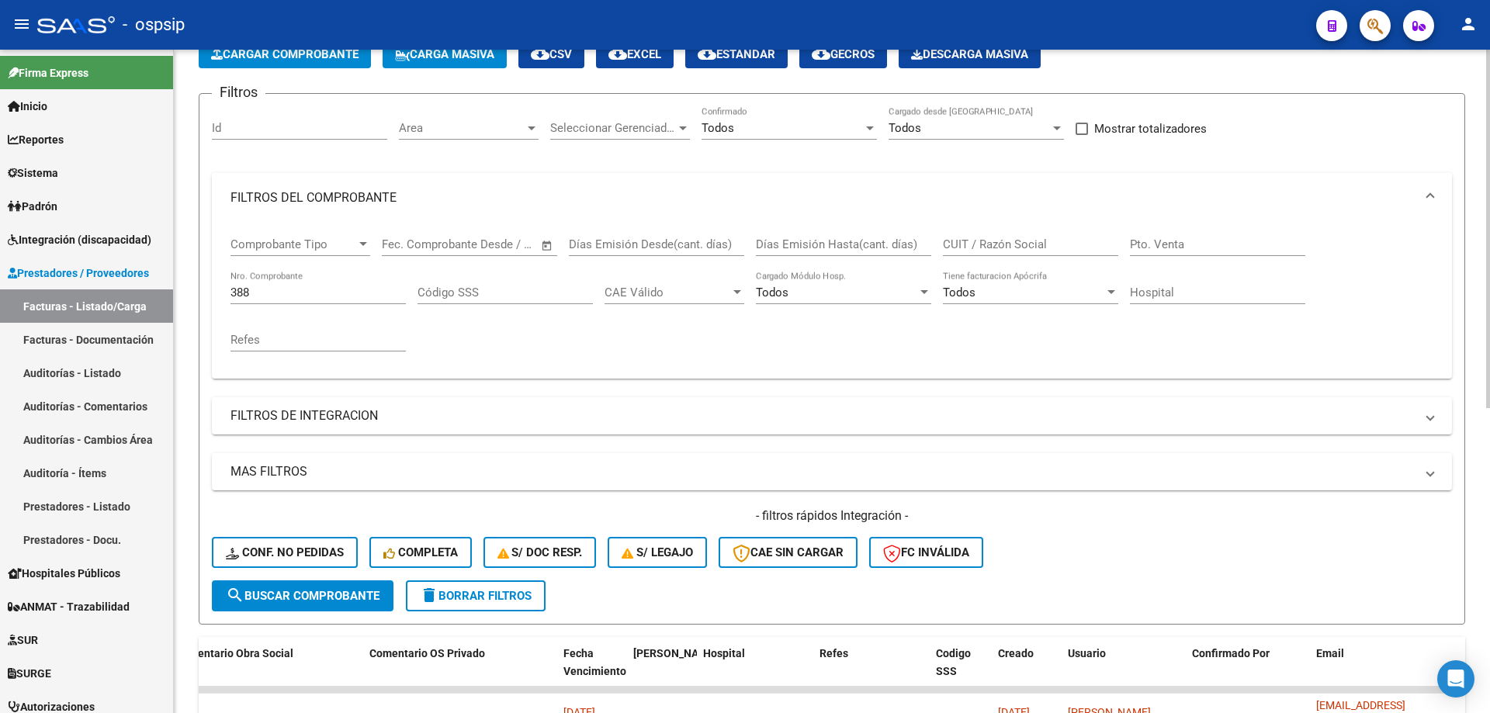
scroll to position [0, 0]
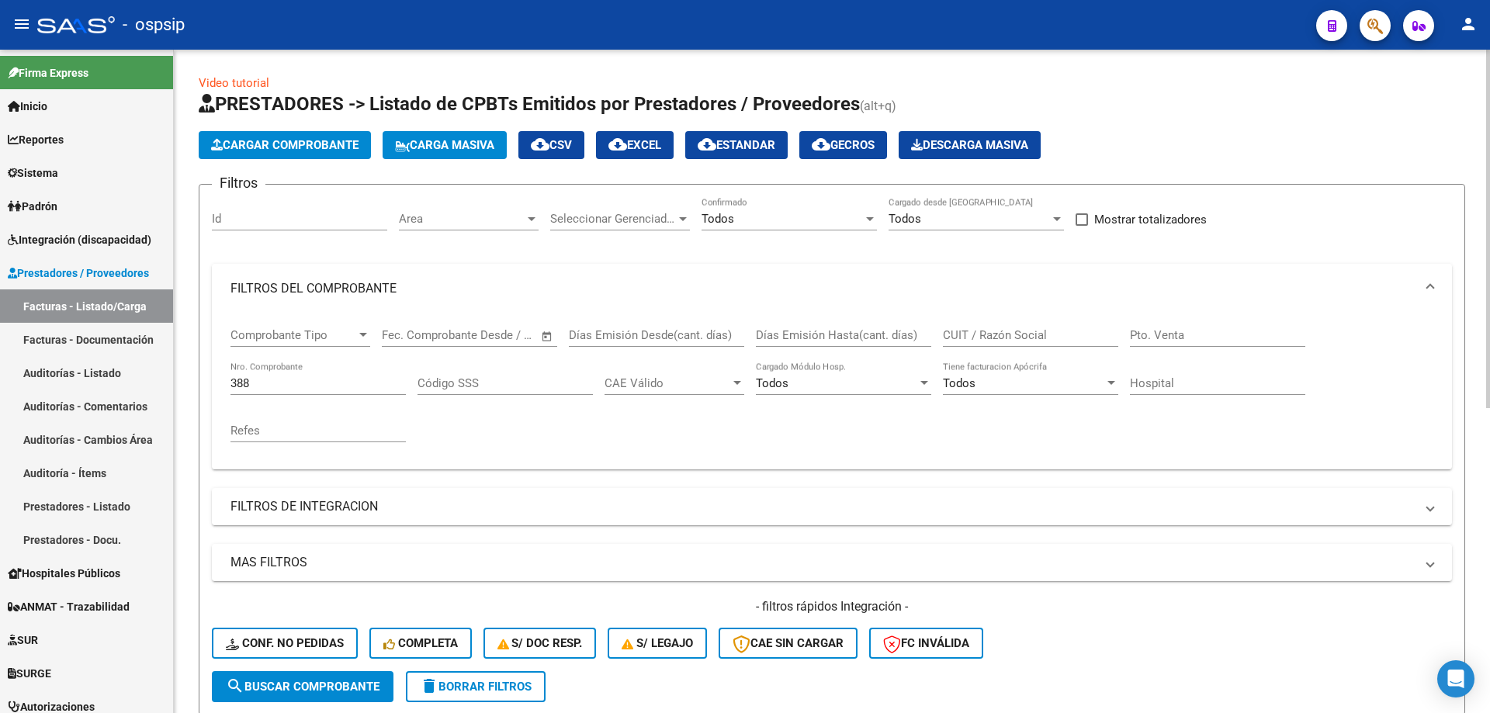
click at [288, 393] on div "388 Nro. Comprobante" at bounding box center [317, 378] width 175 height 33
type input "3"
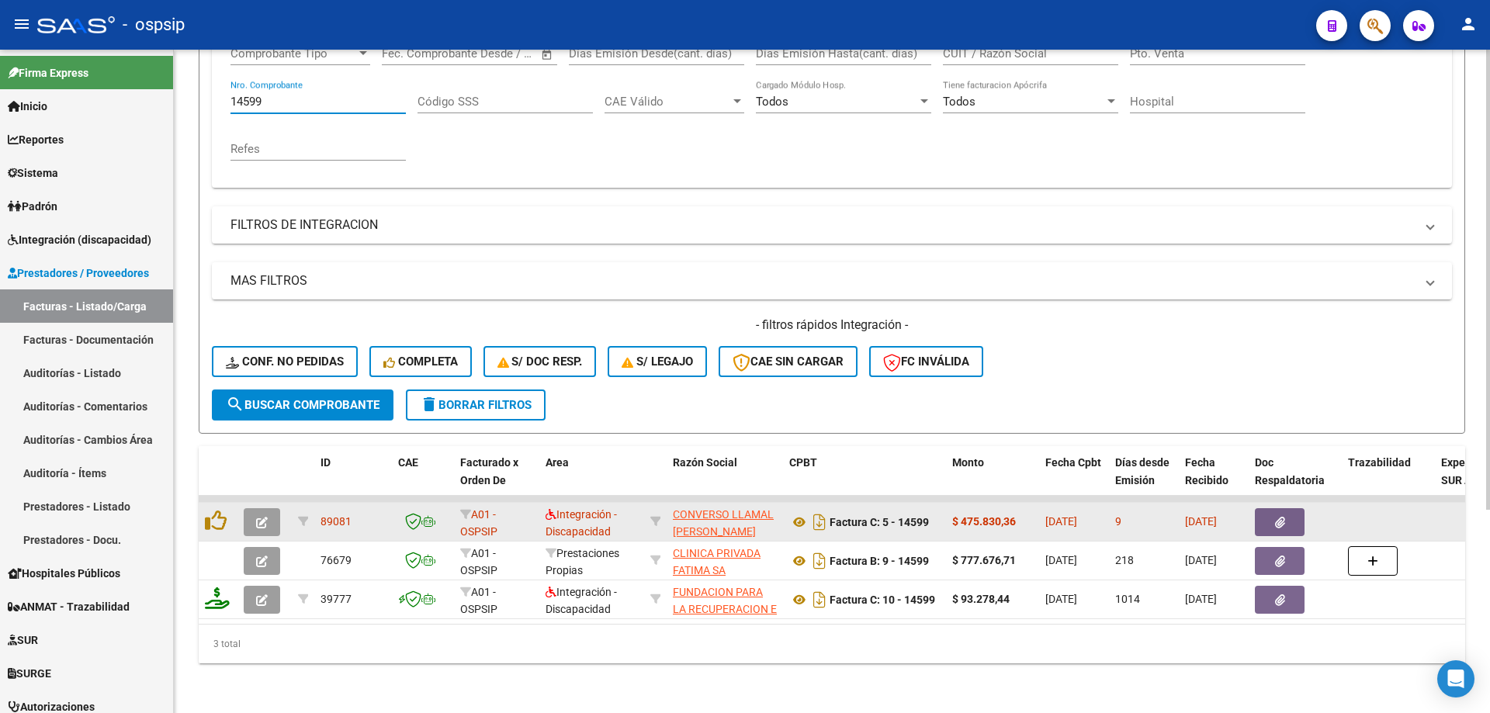
type input "14599"
click at [254, 510] on button "button" at bounding box center [262, 522] width 36 height 28
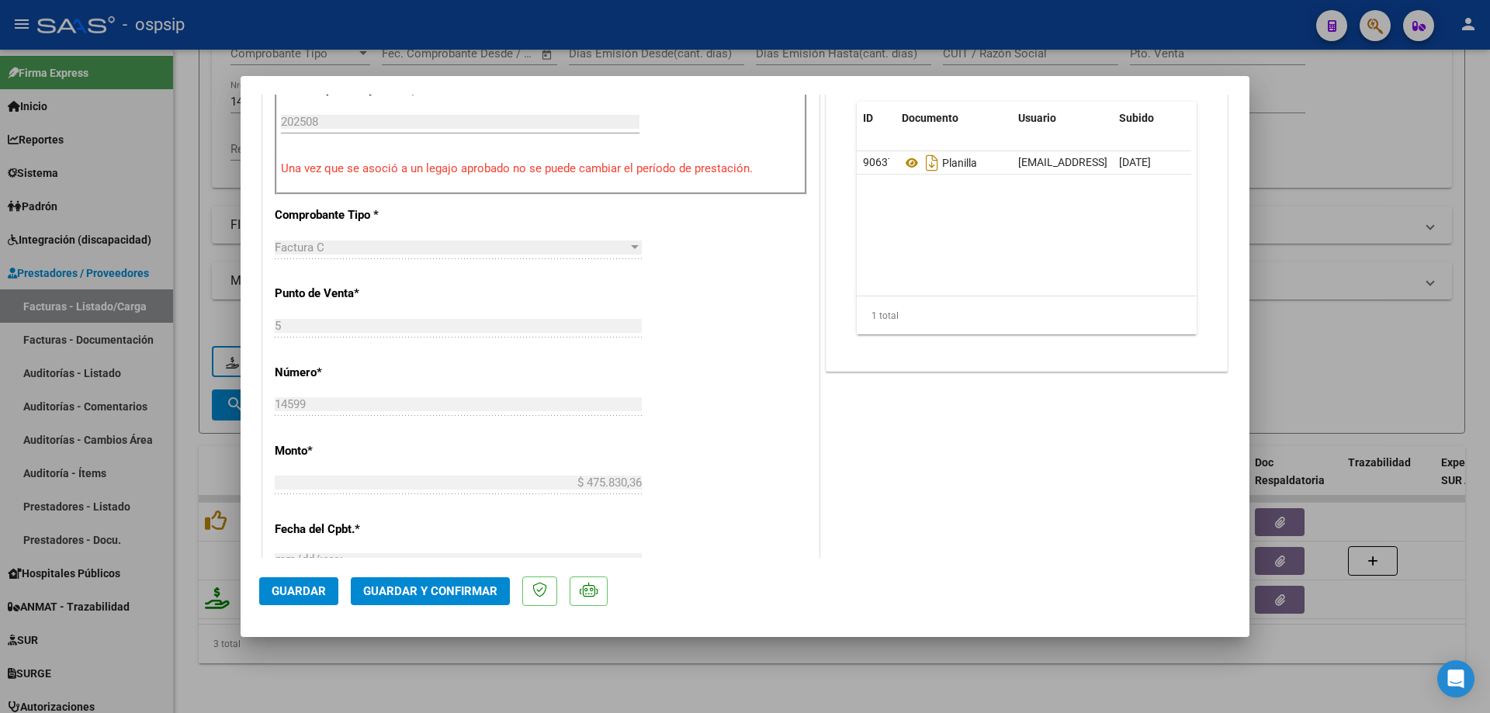
scroll to position [465, 0]
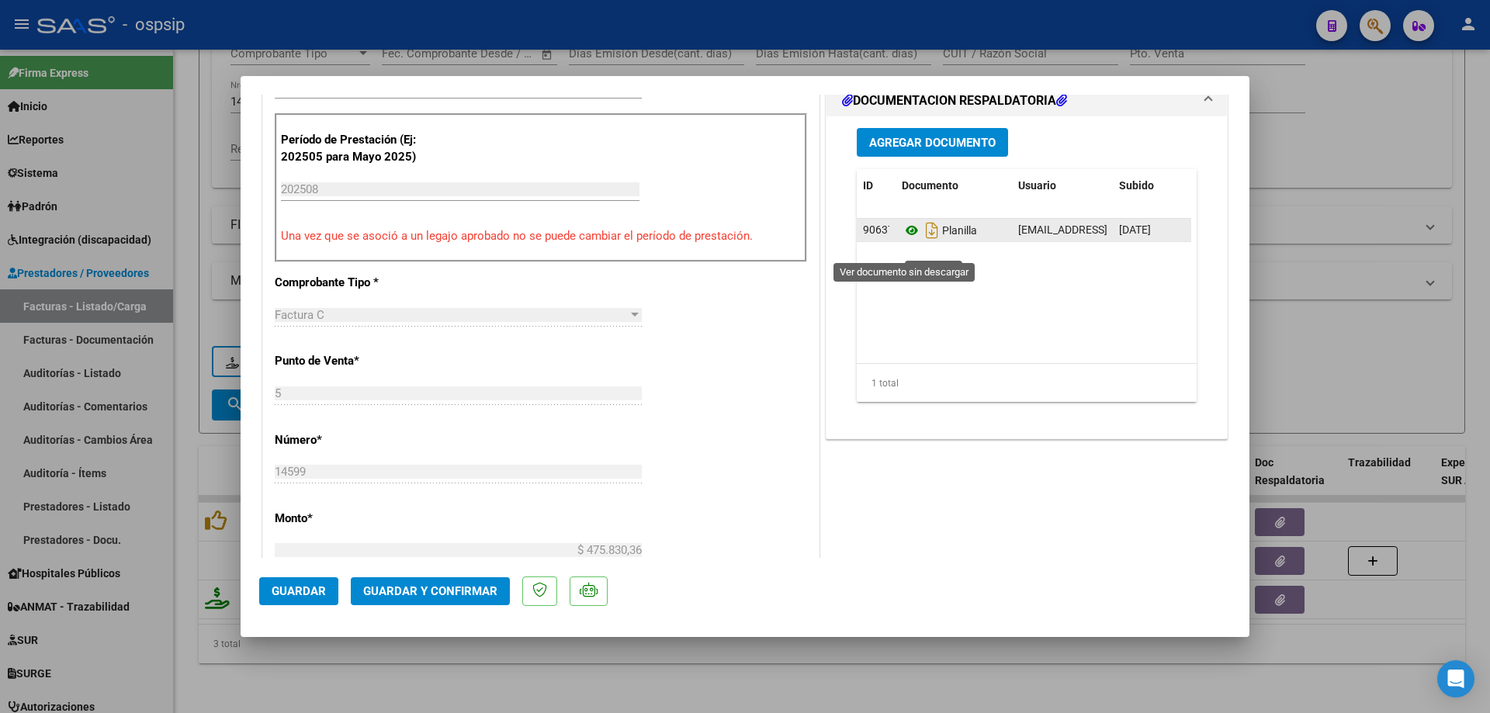
click at [904, 240] on icon at bounding box center [911, 230] width 20 height 19
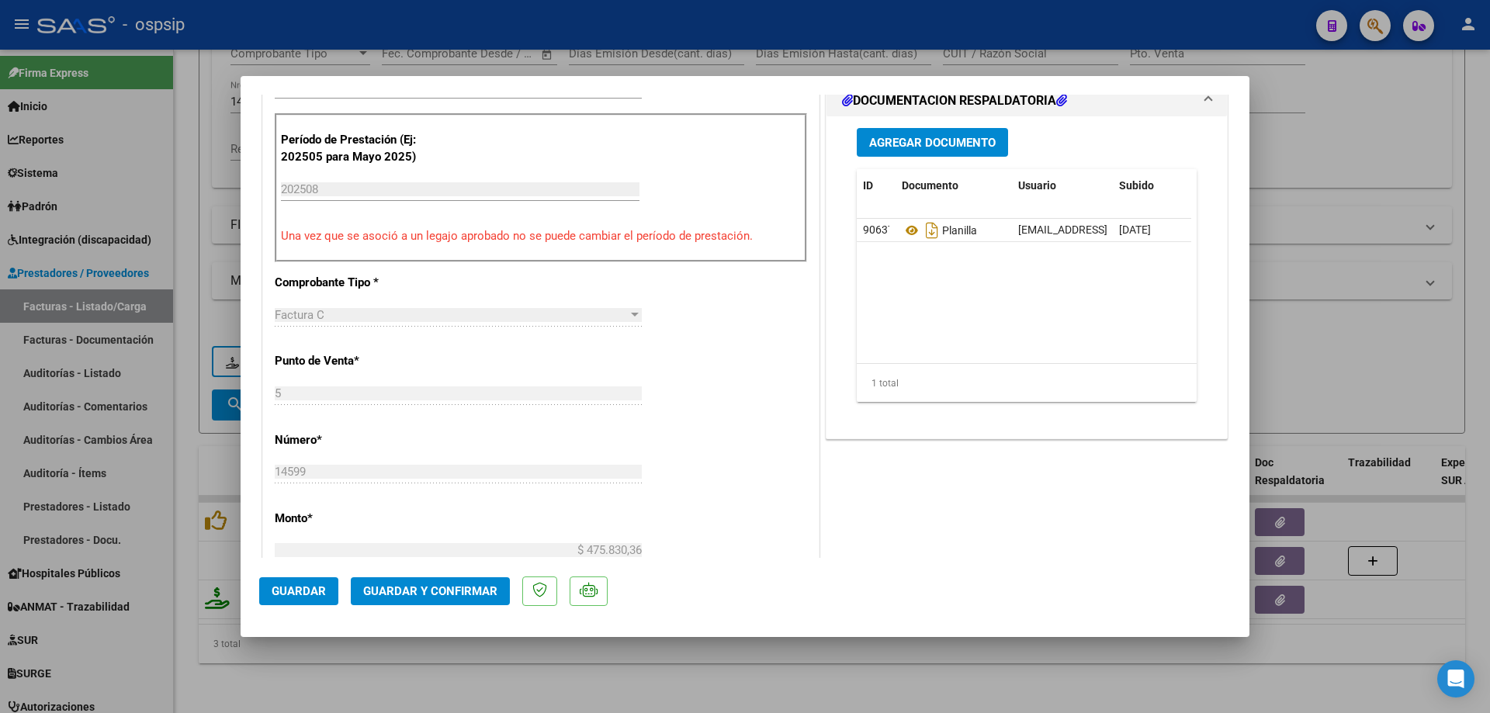
click at [1403, 282] on div at bounding box center [745, 356] width 1490 height 713
type input "$ 0,00"
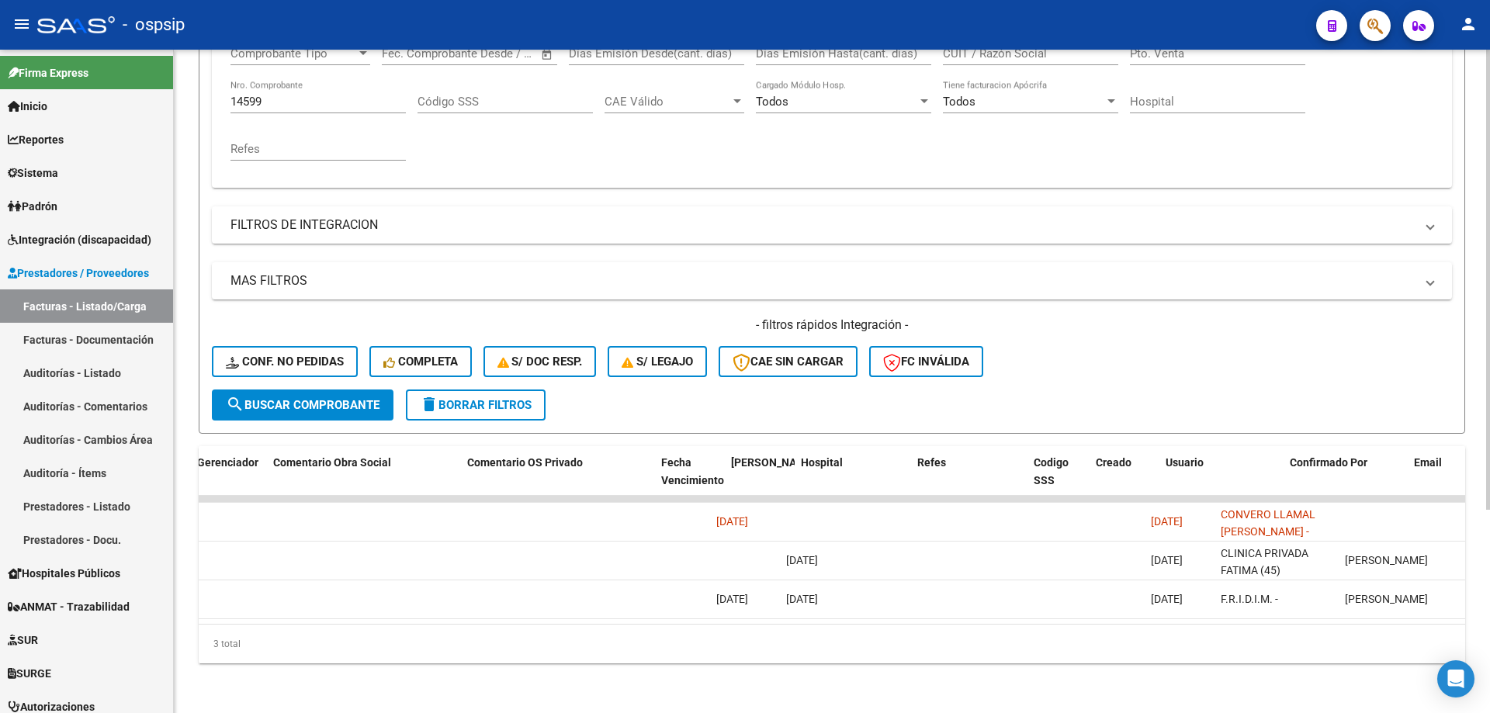
scroll to position [0, 2734]
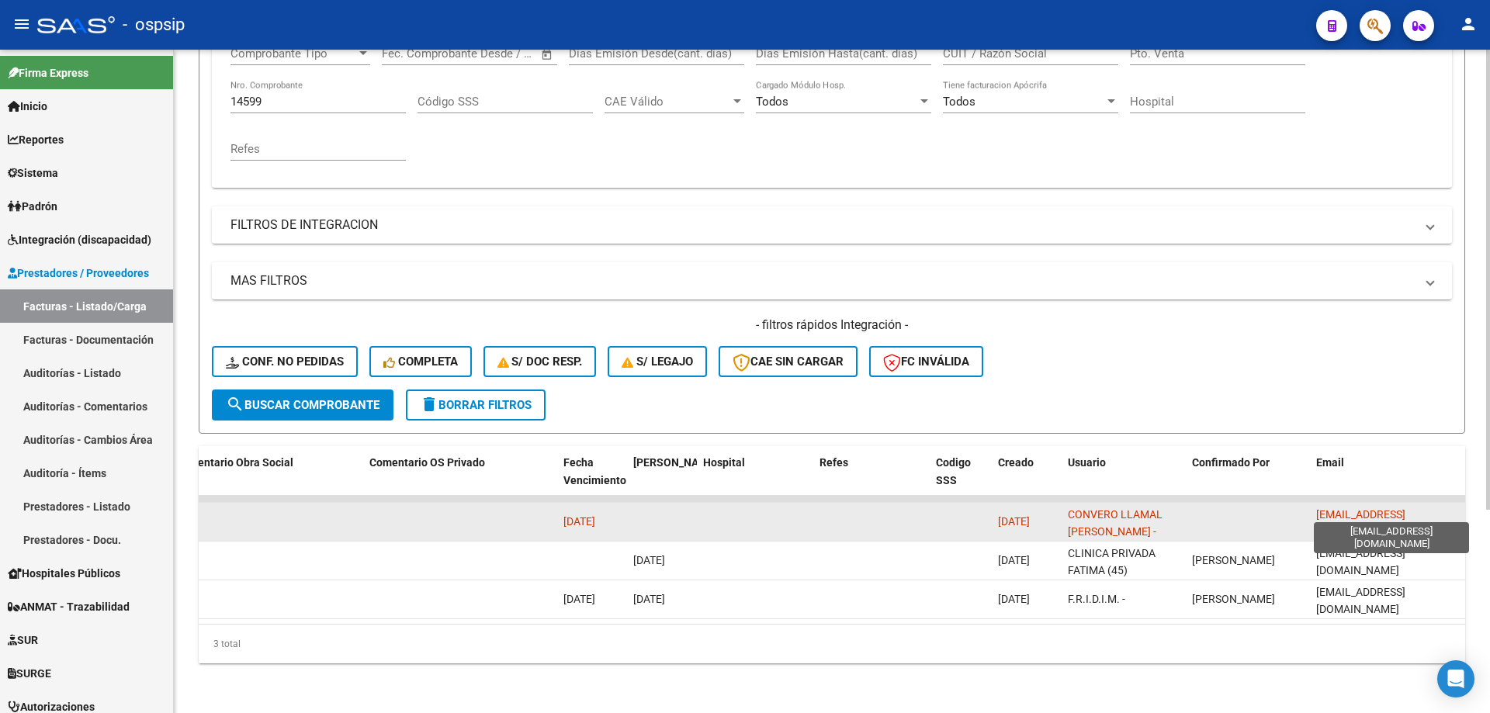
drag, startPoint x: 1316, startPoint y: 507, endPoint x: 1427, endPoint y: 507, distance: 111.7
click at [1405, 508] on span "[EMAIL_ADDRESS][DOMAIN_NAME]" at bounding box center [1360, 523] width 89 height 30
copy span "[EMAIL_ADDRESS][DOMAIN_NAME]"
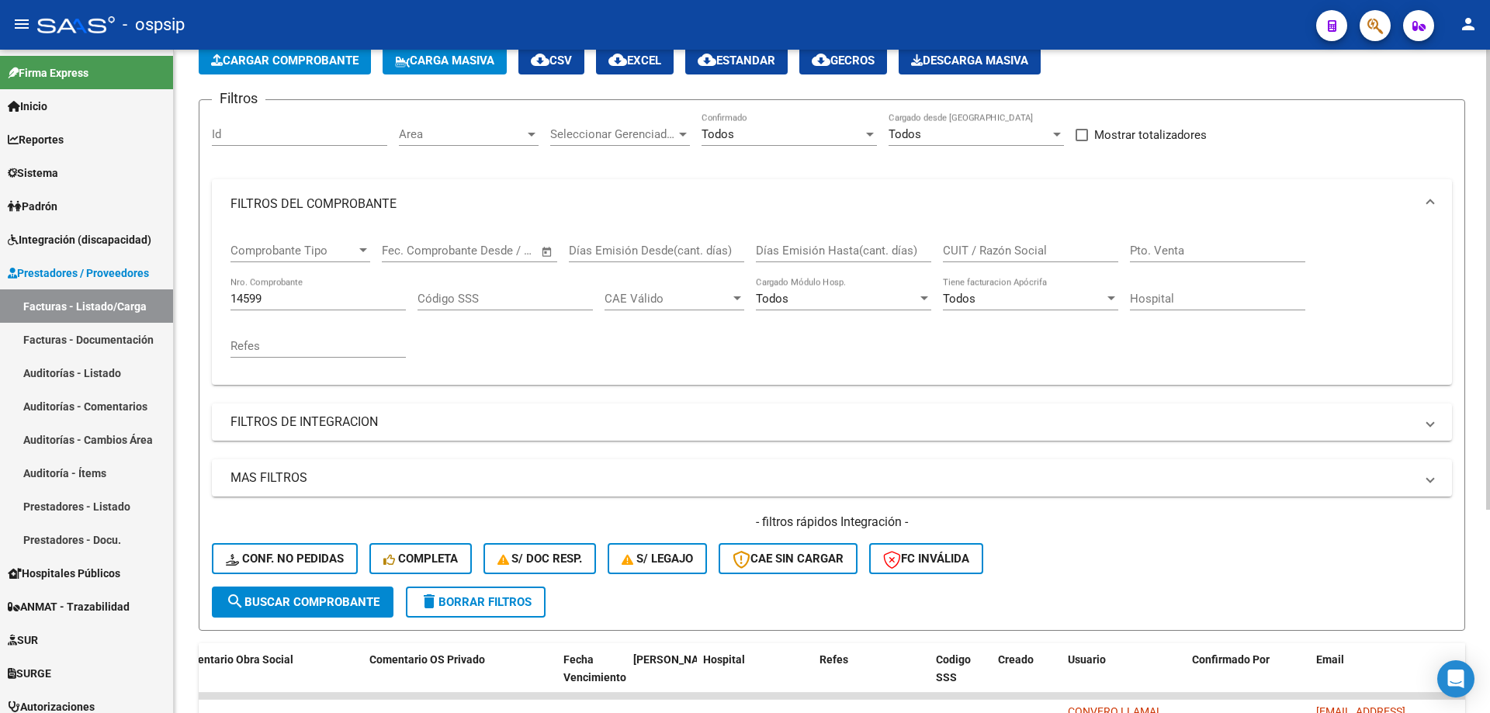
scroll to position [61, 0]
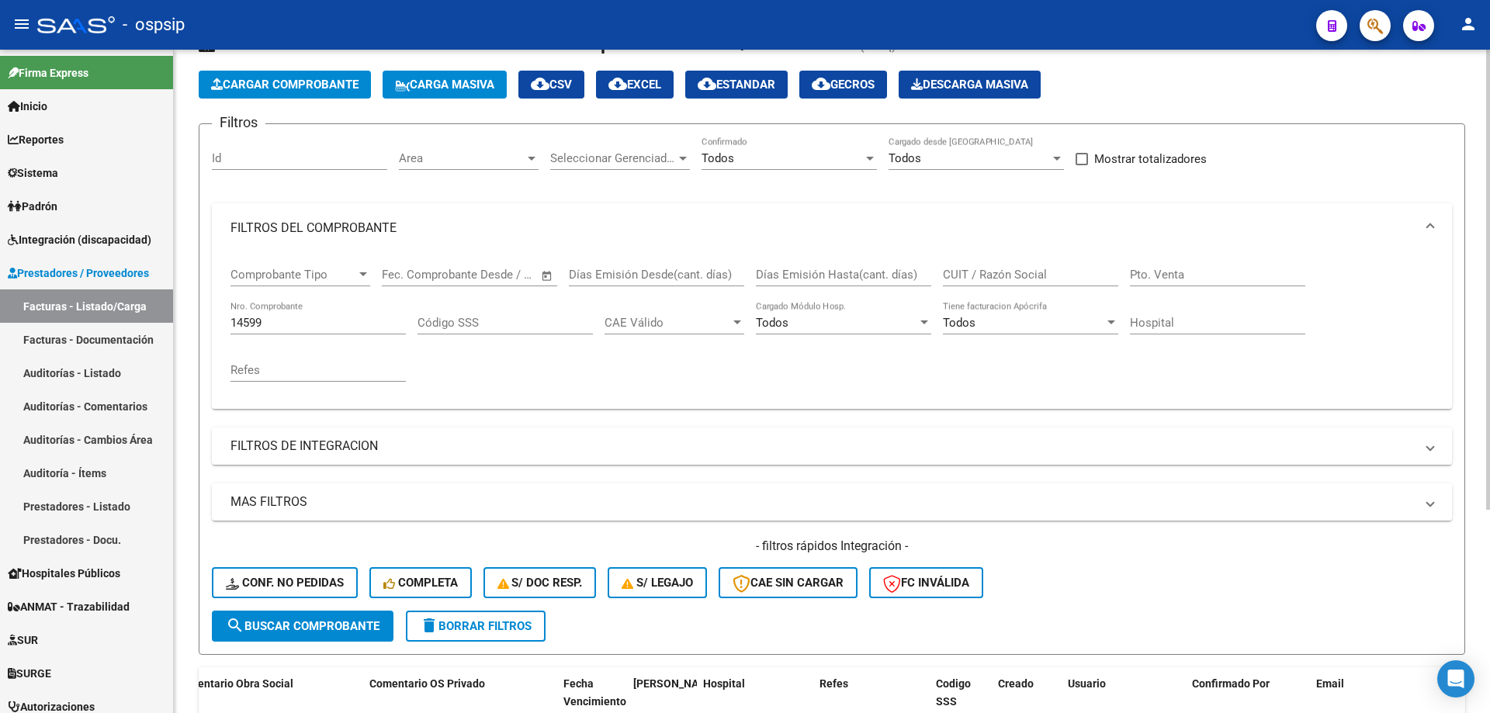
click at [308, 324] on input "14599" at bounding box center [317, 323] width 175 height 14
type input "1"
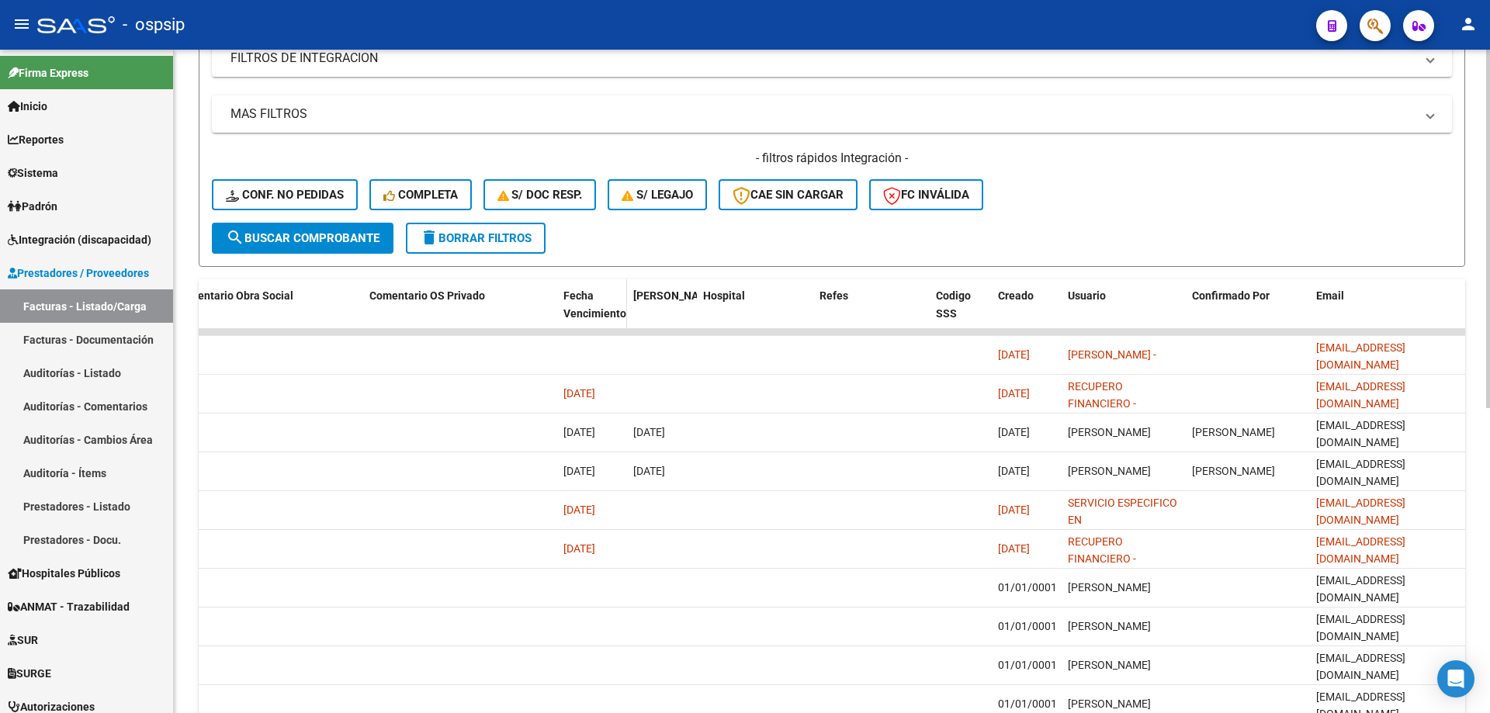
scroll to position [216, 0]
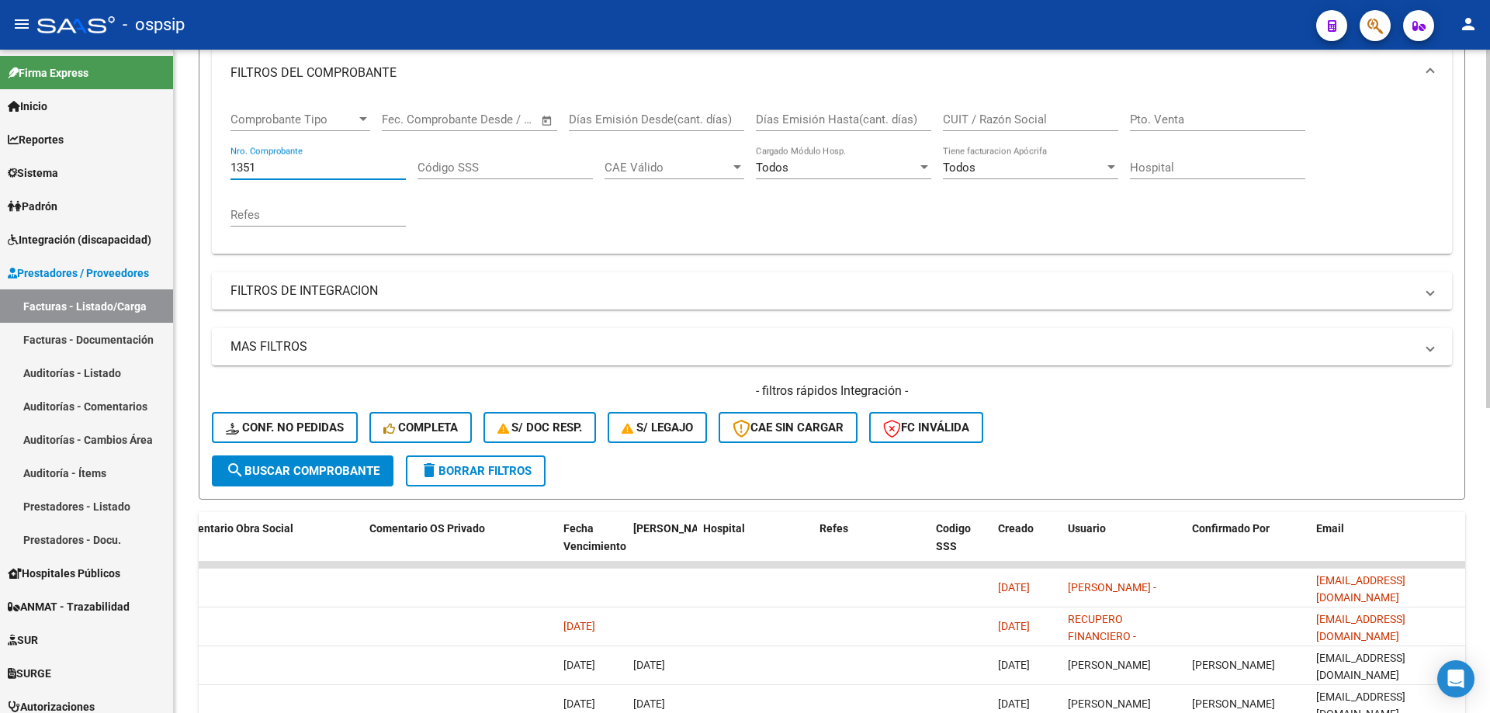
type input "1351"
click at [332, 152] on div "1351 Nro. Comprobante" at bounding box center [317, 162] width 175 height 33
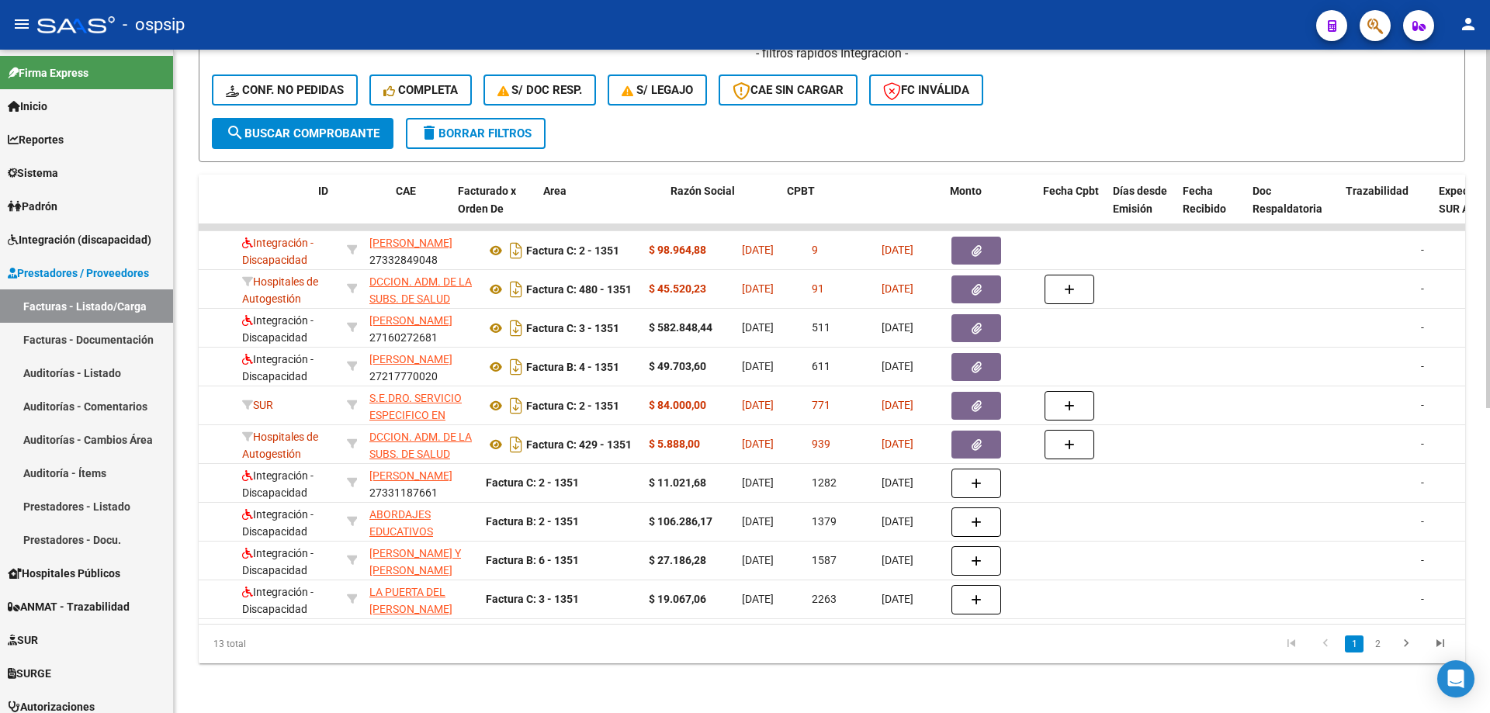
scroll to position [0, 0]
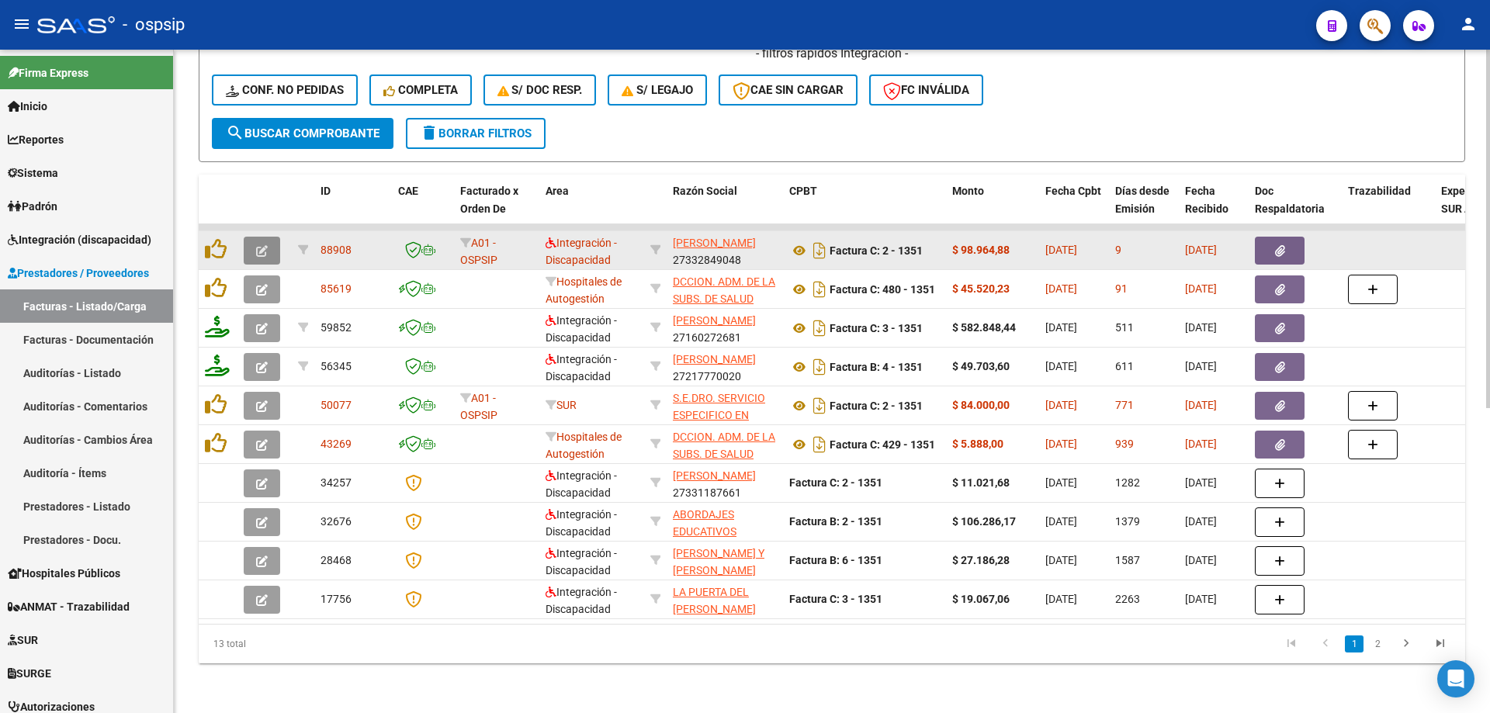
click at [262, 245] on icon "button" at bounding box center [262, 251] width 12 height 12
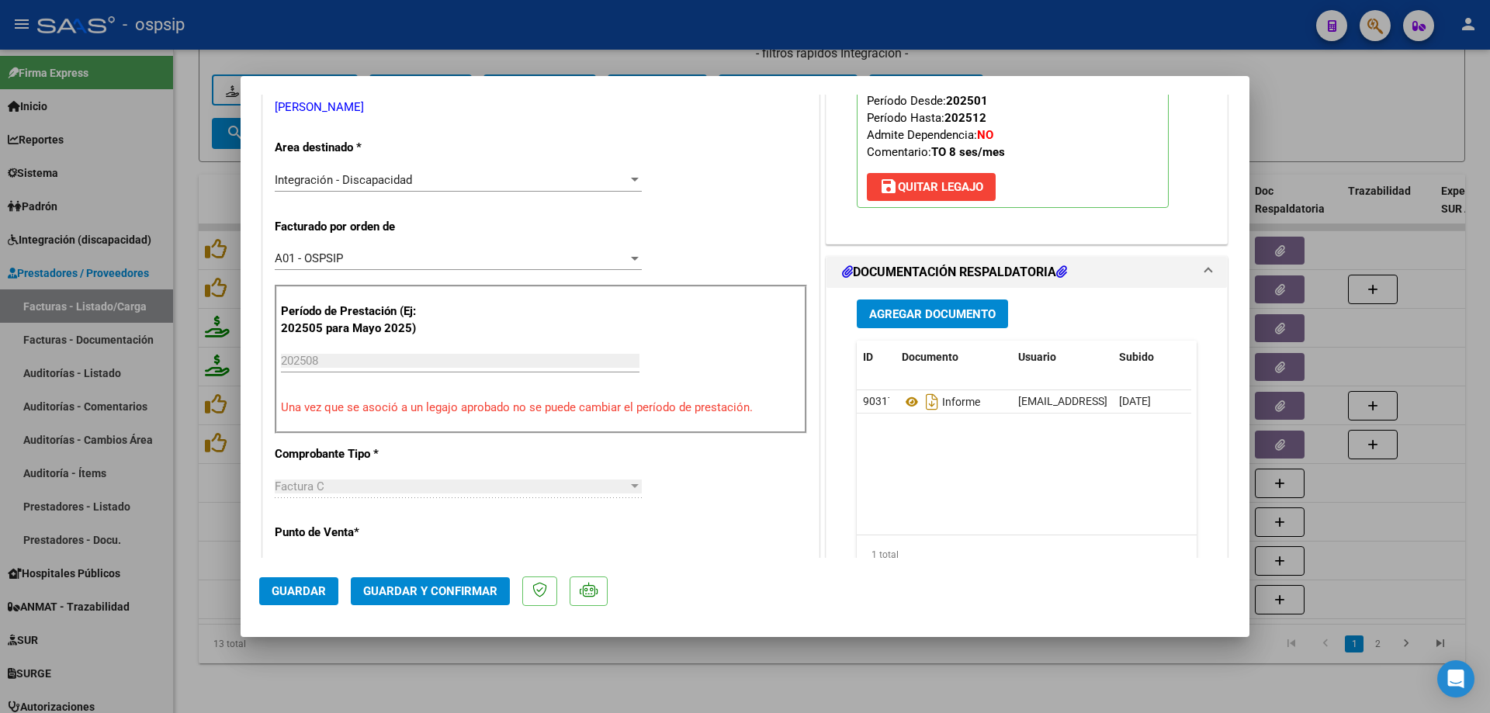
scroll to position [310, 0]
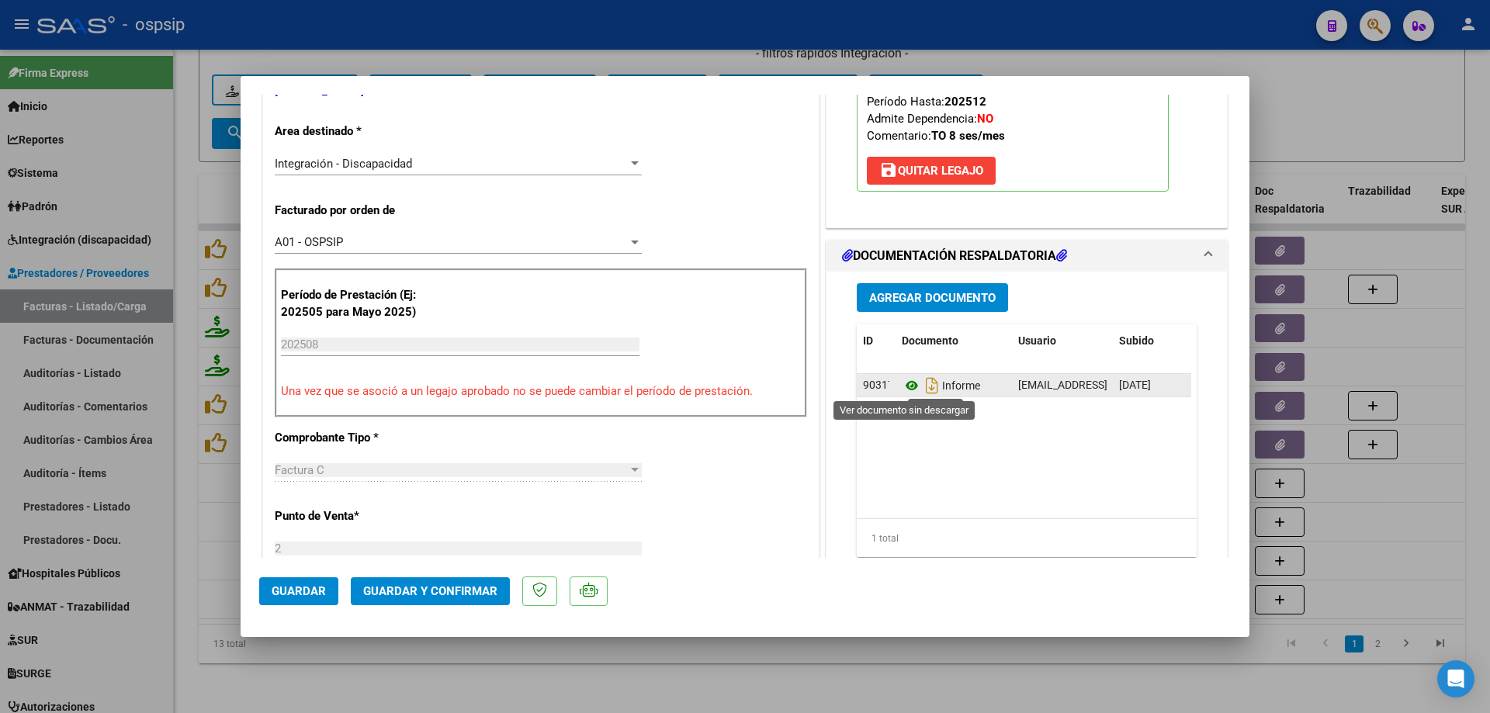
click at [905, 382] on icon at bounding box center [911, 385] width 20 height 19
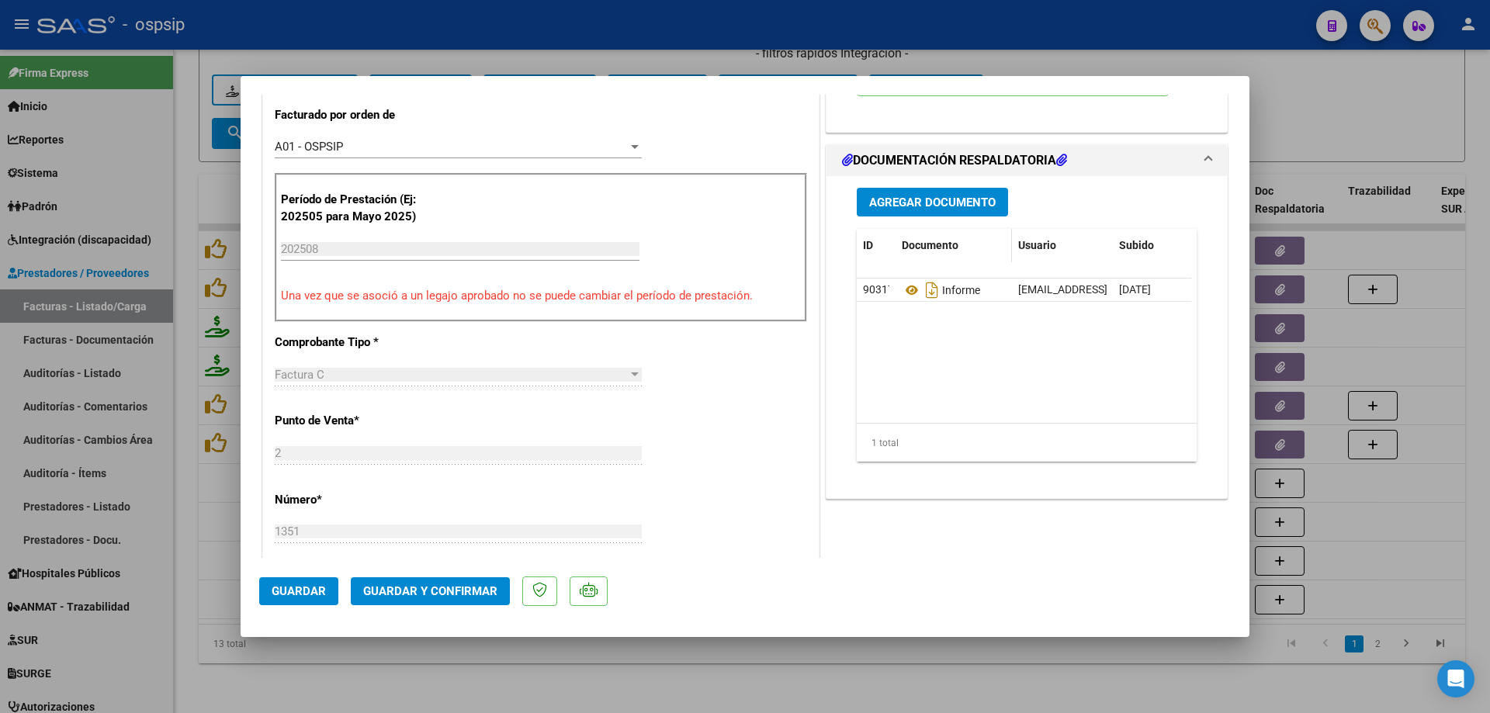
scroll to position [388, 0]
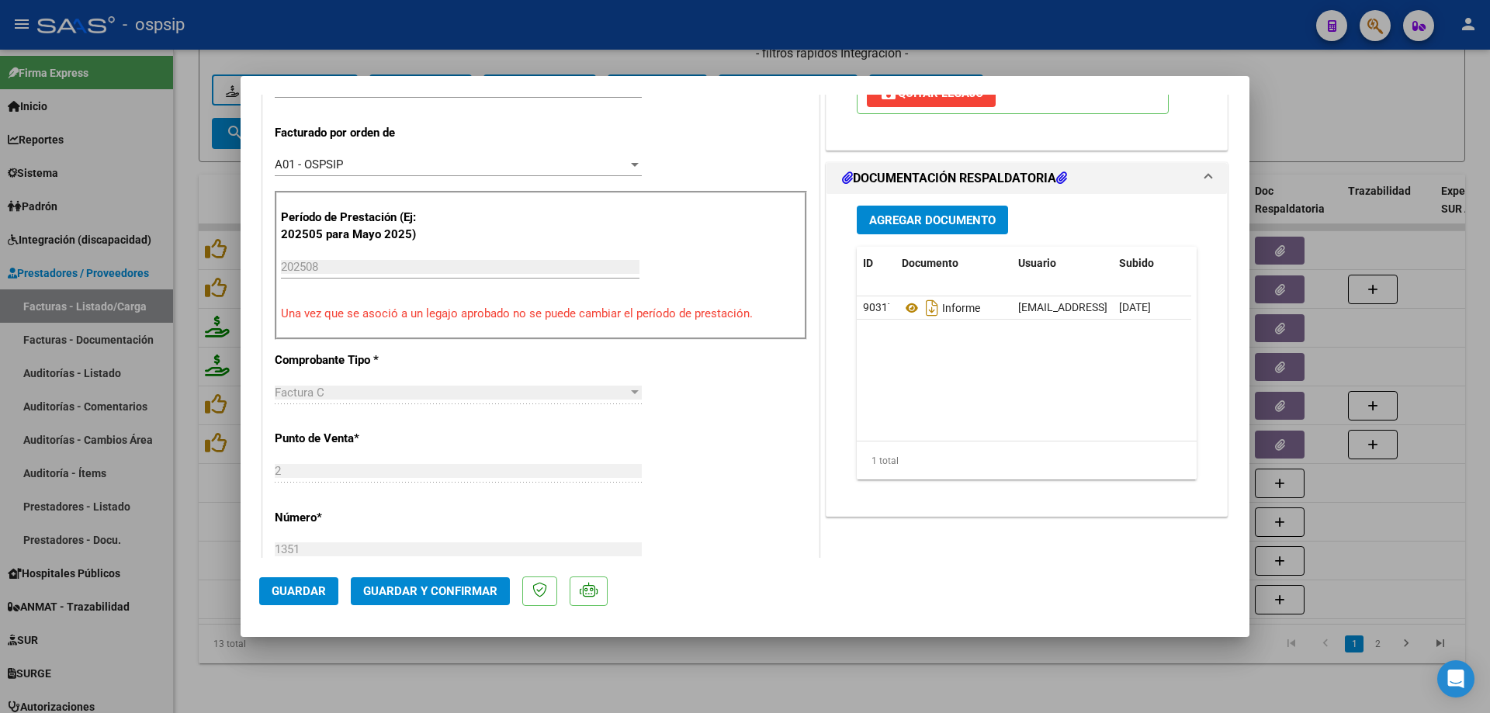
click at [1004, 694] on div at bounding box center [745, 356] width 1490 height 713
type input "$ 0,00"
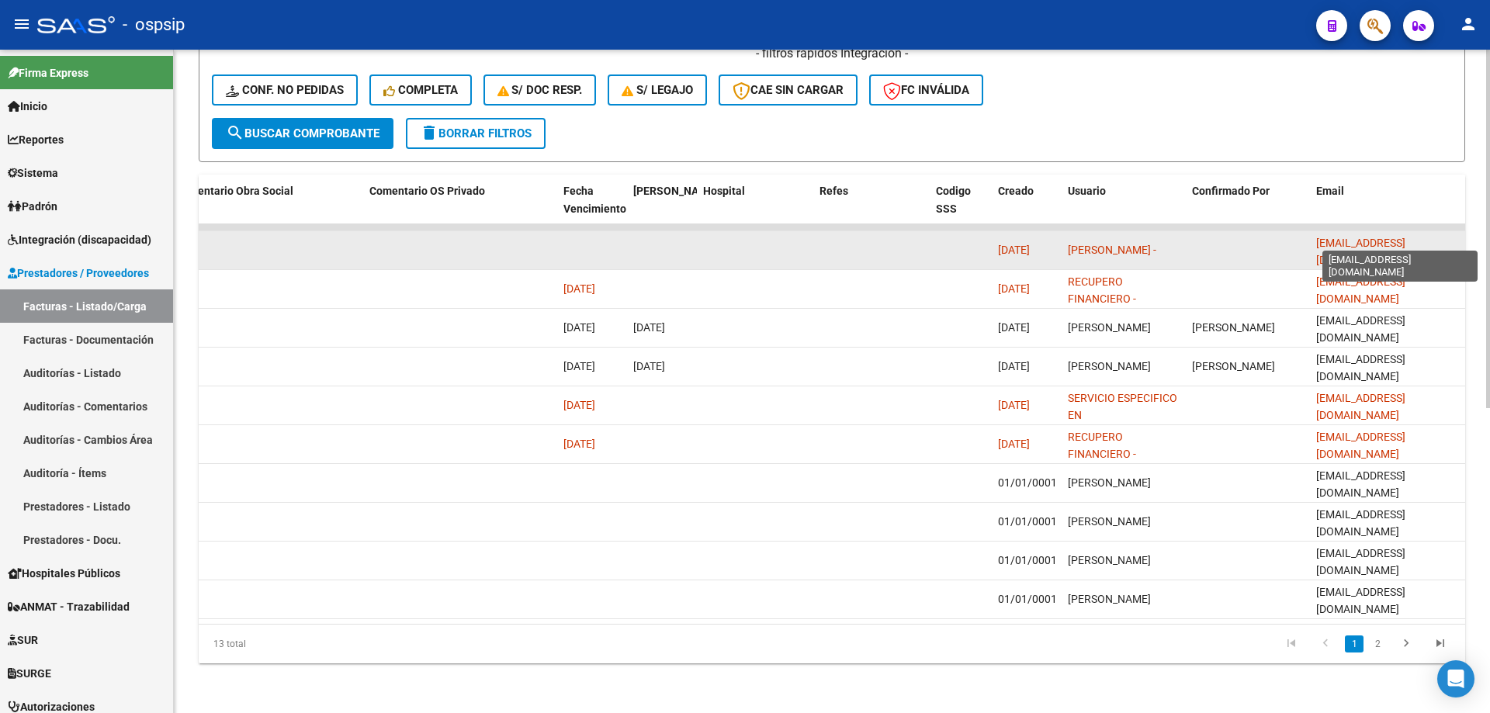
scroll to position [0, 40]
drag, startPoint x: 1315, startPoint y: 240, endPoint x: 1445, endPoint y: 236, distance: 129.6
click at [1459, 232] on datatable-body-cell "[EMAIL_ADDRESS][DOMAIN_NAME]" at bounding box center [1387, 250] width 155 height 38
copy span "[EMAIL_ADDRESS][DOMAIN_NAME]"
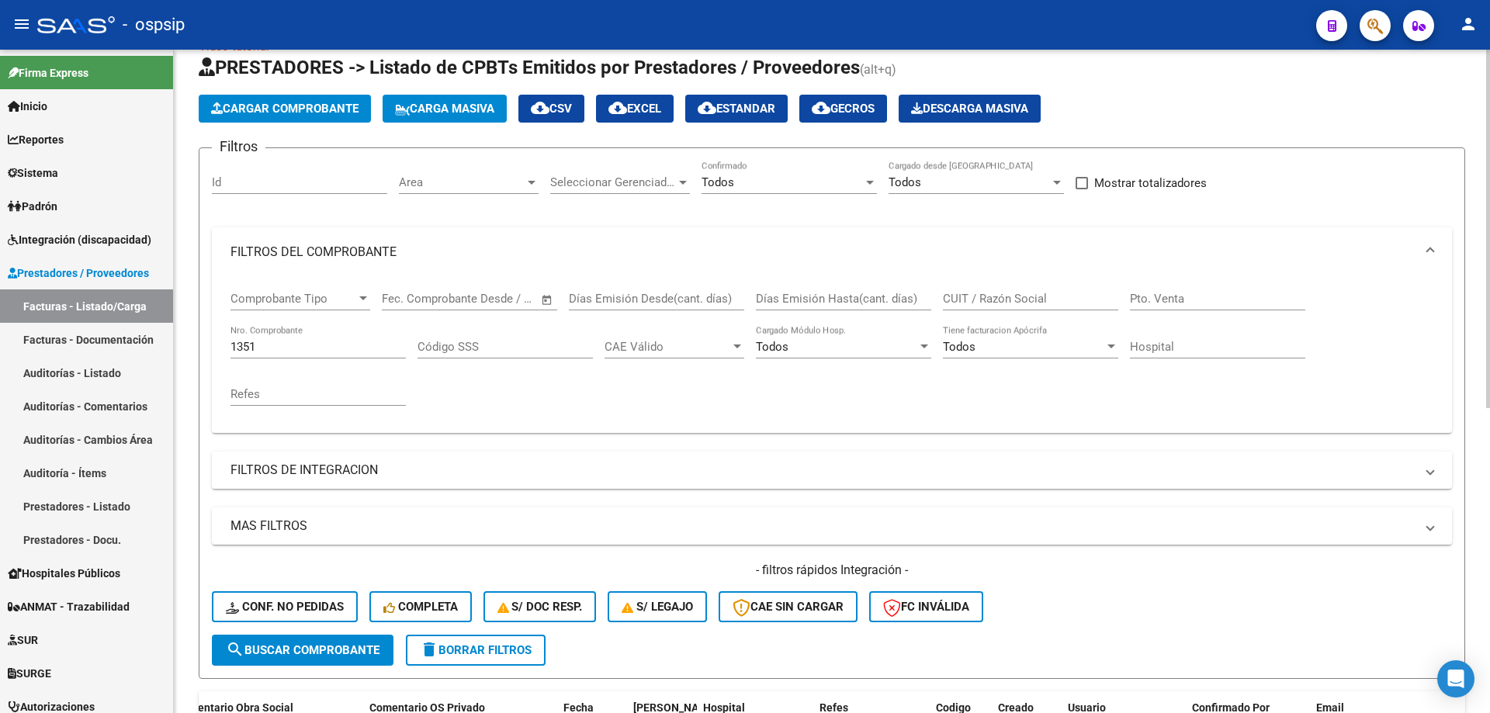
scroll to position [0, 0]
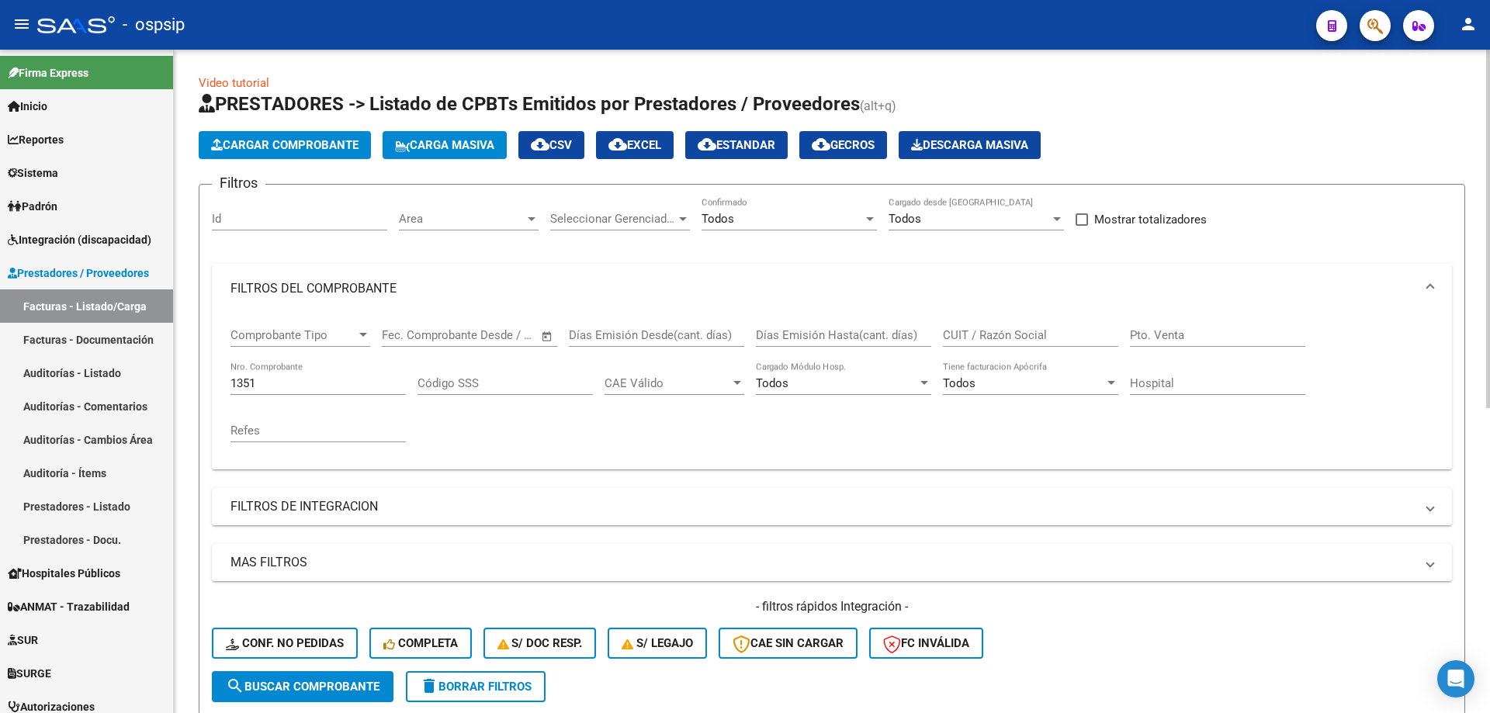
click at [275, 380] on input "1351" at bounding box center [317, 383] width 175 height 14
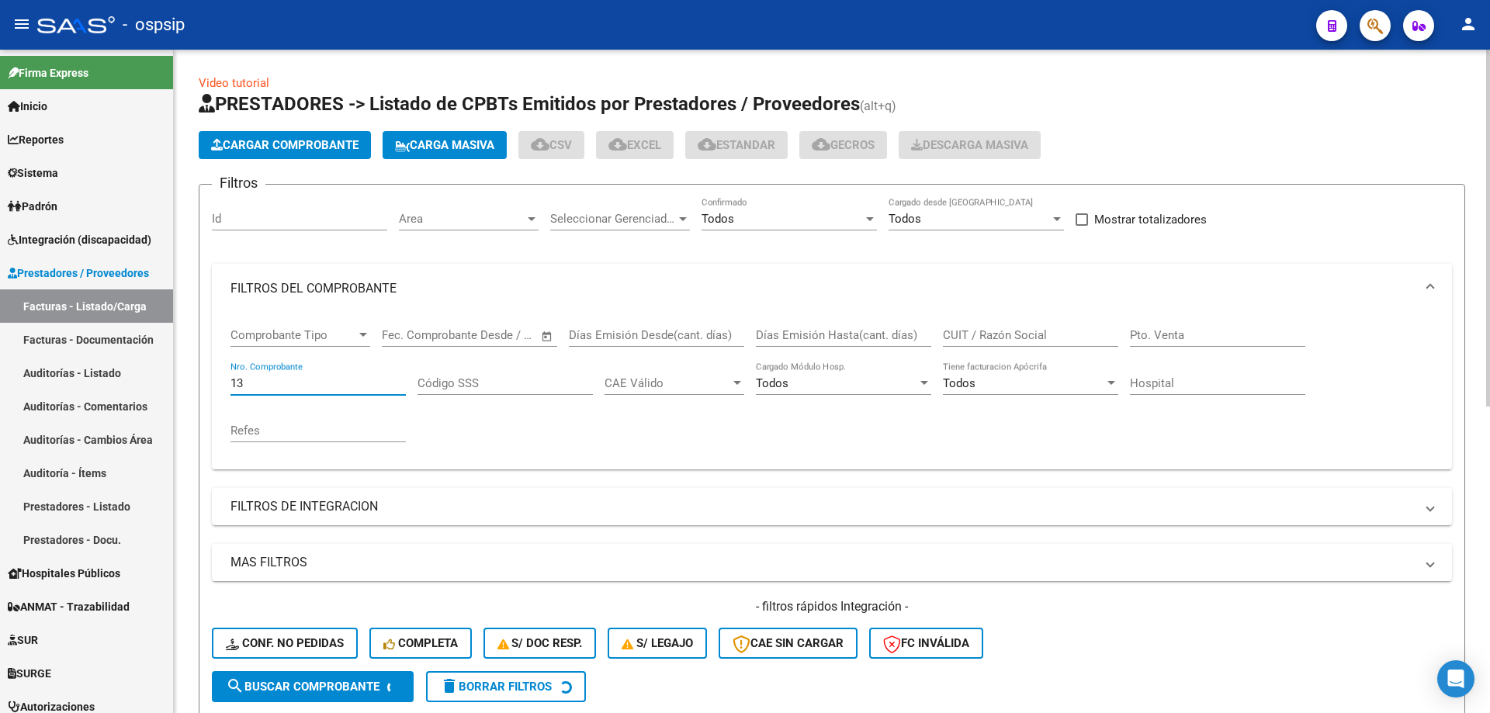
type input "1"
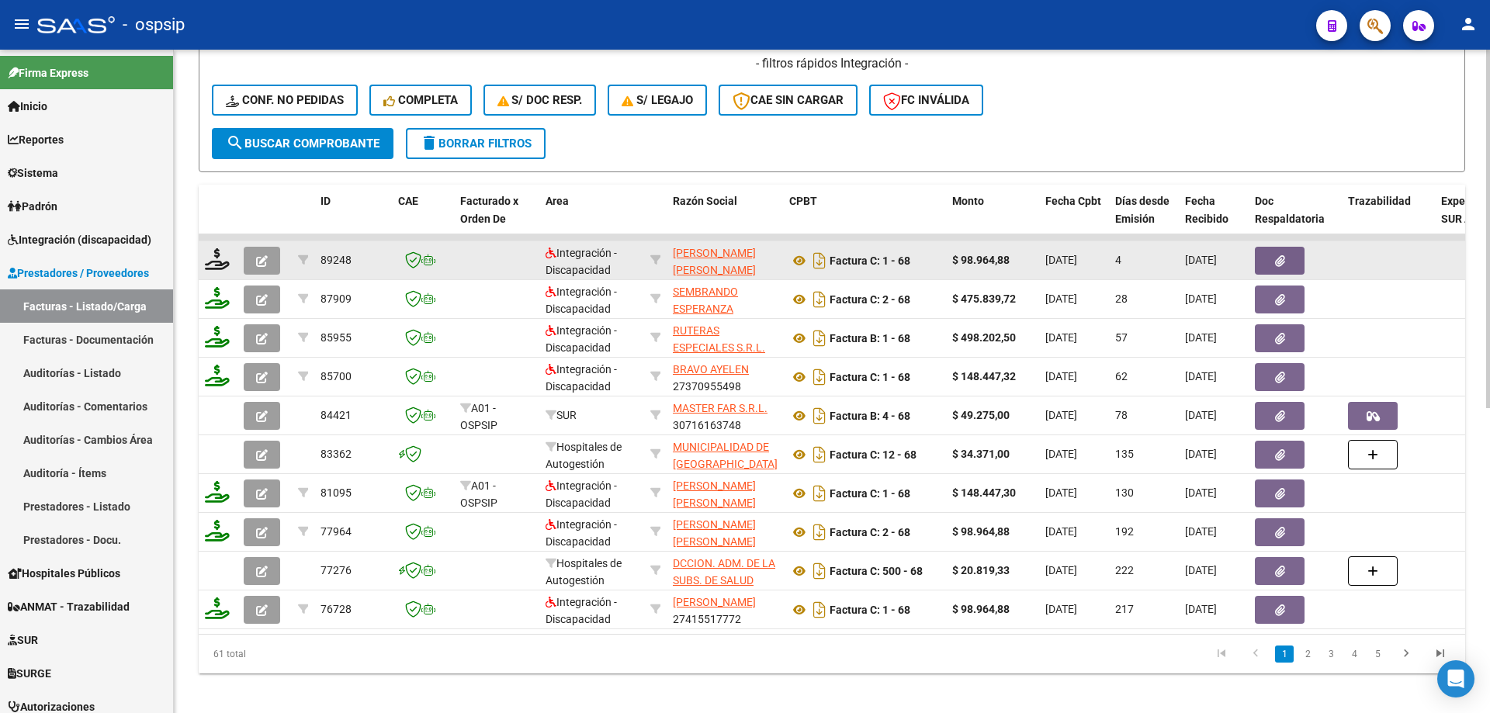
type input "68"
click at [262, 258] on icon "button" at bounding box center [262, 261] width 12 height 12
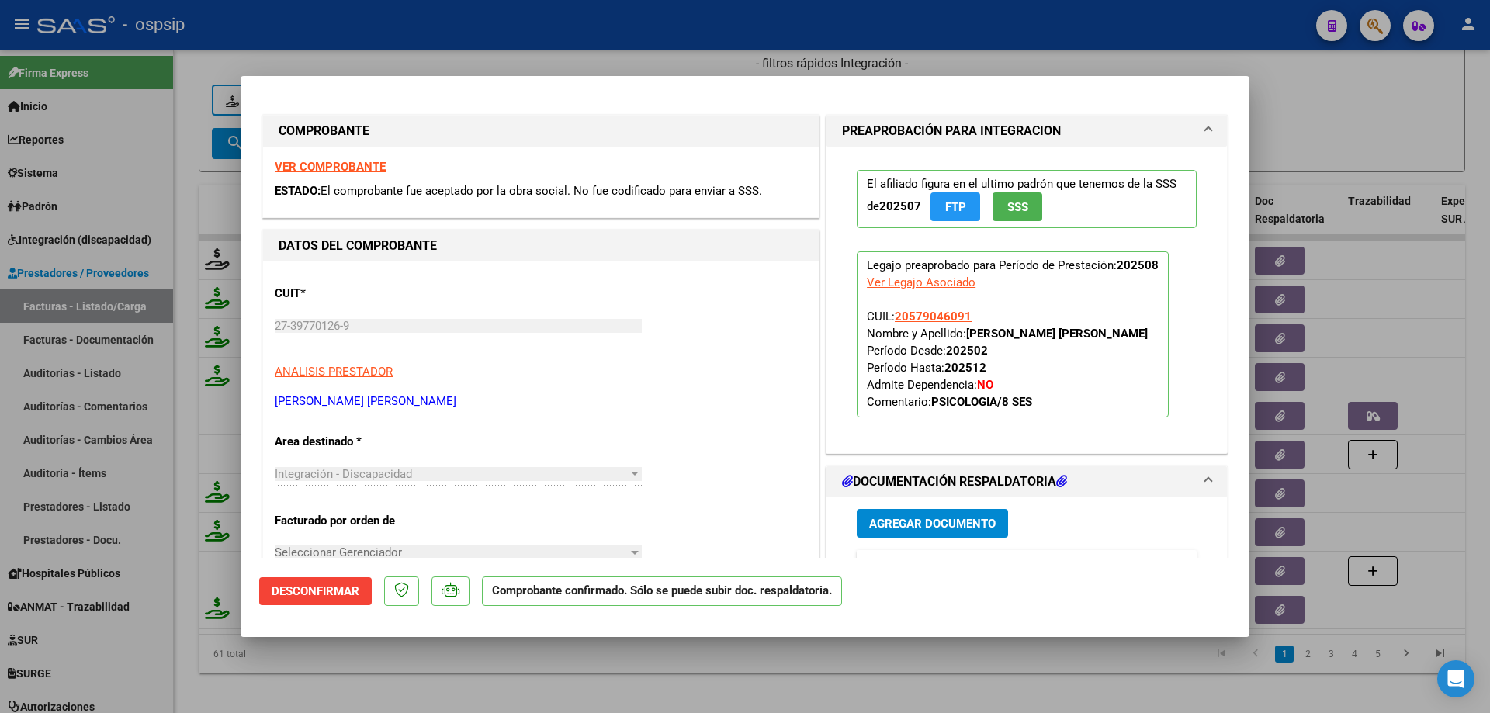
click at [351, 164] on strong "VER COMPROBANTE" at bounding box center [330, 167] width 111 height 14
click at [1403, 111] on div at bounding box center [745, 356] width 1490 height 713
type input "$ 0,00"
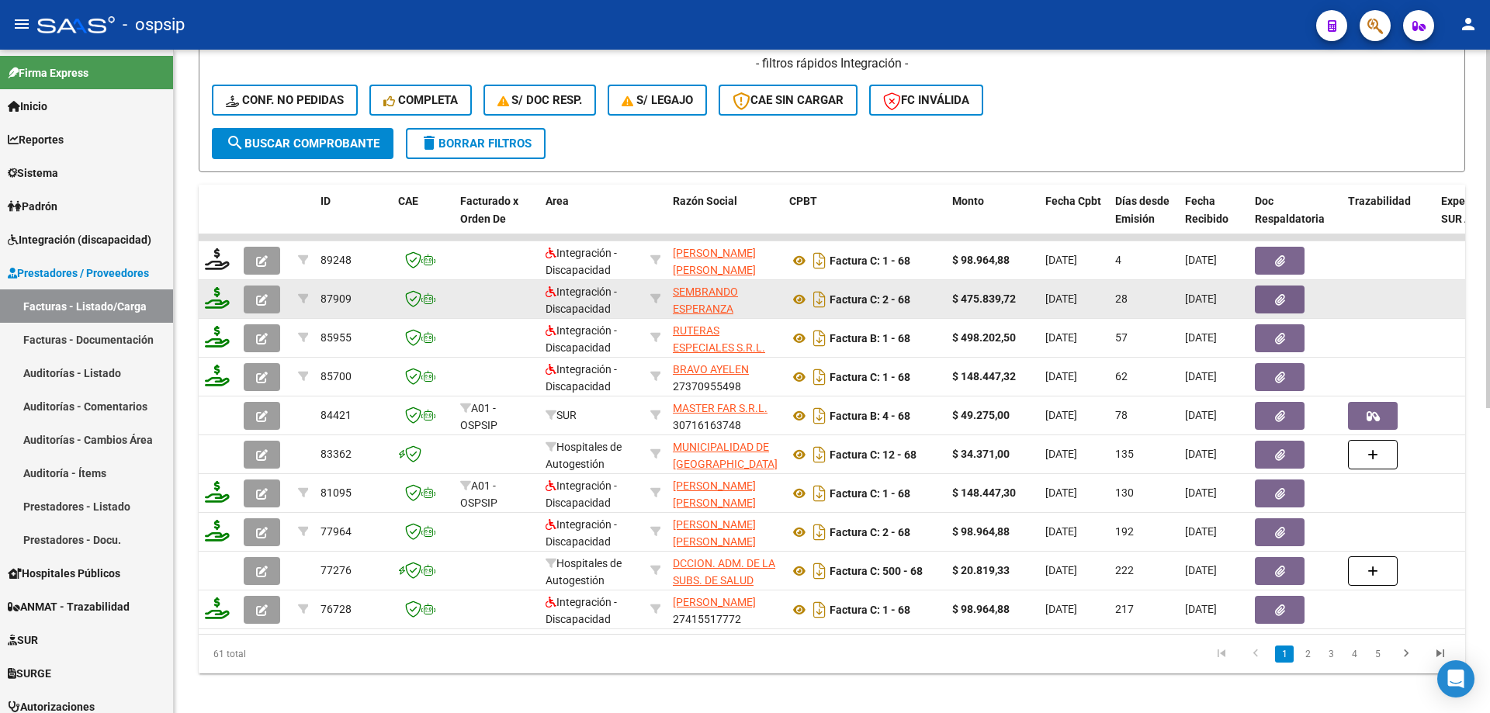
click at [254, 295] on button "button" at bounding box center [262, 299] width 36 height 28
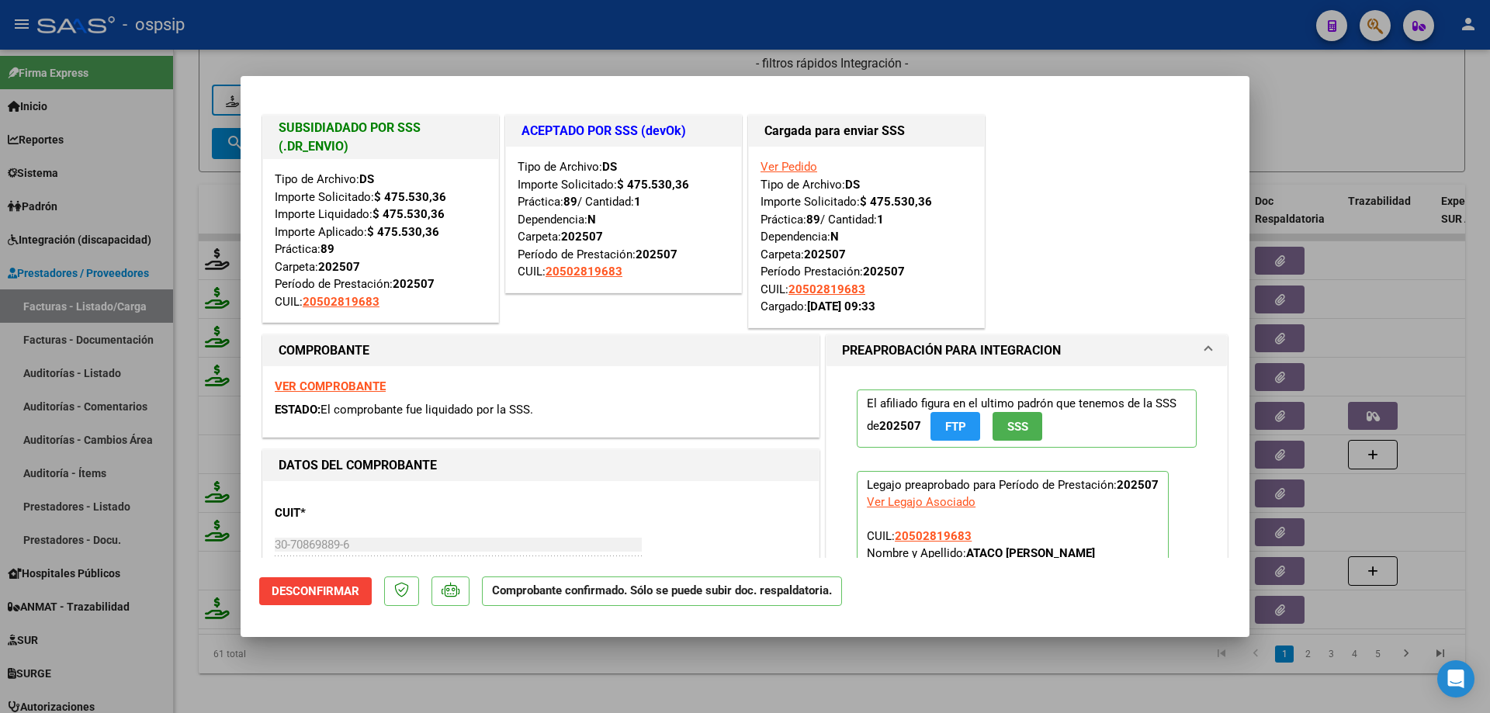
click at [785, 165] on link "Ver Pedido" at bounding box center [788, 167] width 57 height 14
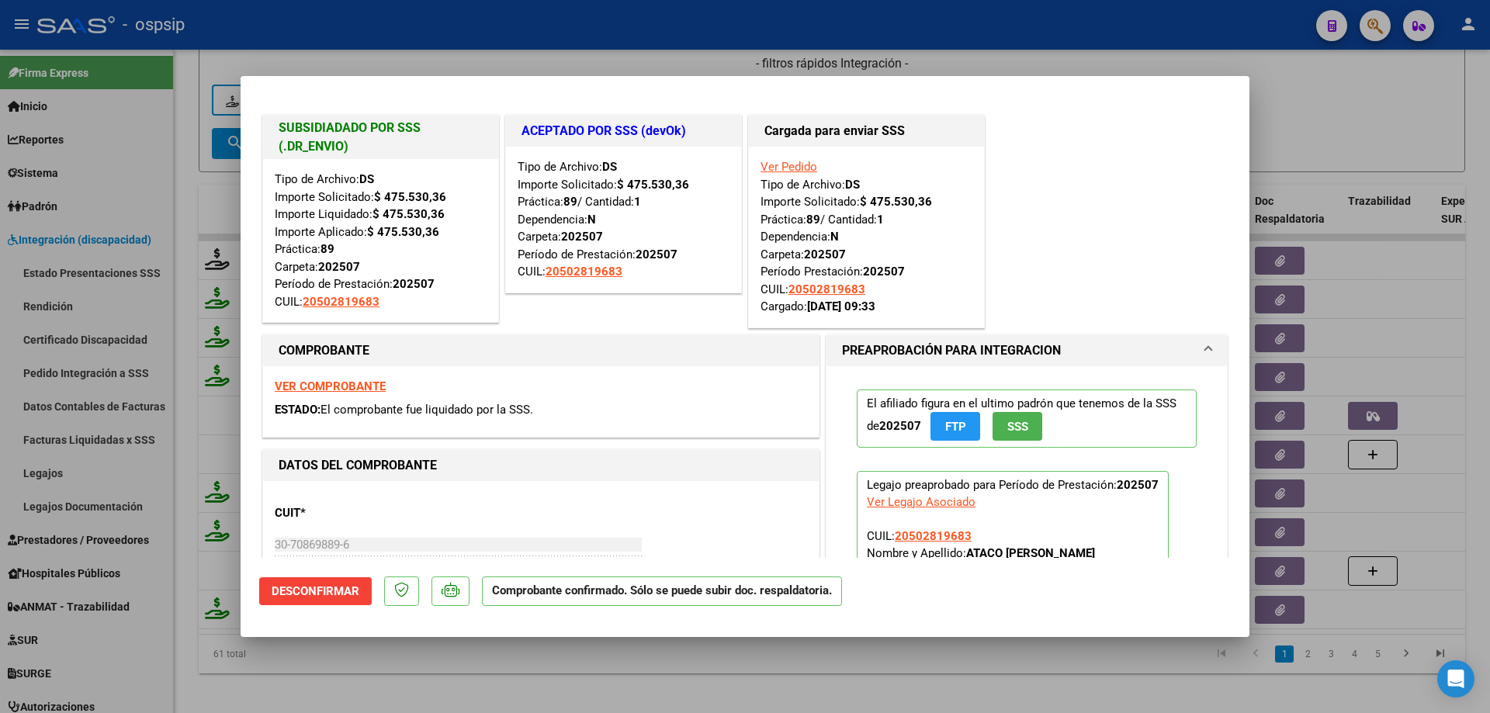
click at [785, 165] on link "Ver Pedido" at bounding box center [788, 167] width 57 height 14
click at [362, 386] on strong "VER COMPROBANTE" at bounding box center [330, 386] width 111 height 14
click at [1286, 105] on div at bounding box center [745, 356] width 1490 height 713
type input "$ 0,00"
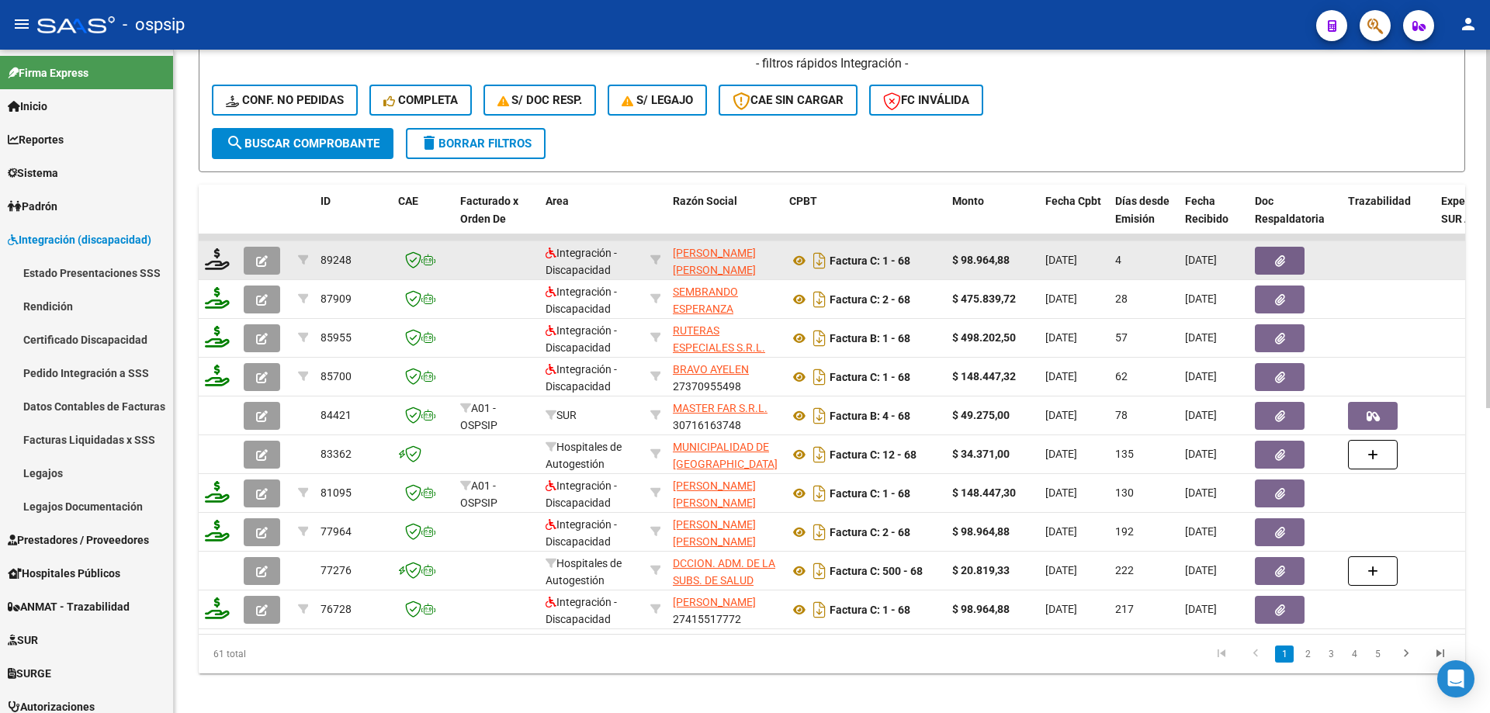
click at [261, 254] on span "button" at bounding box center [262, 261] width 12 height 14
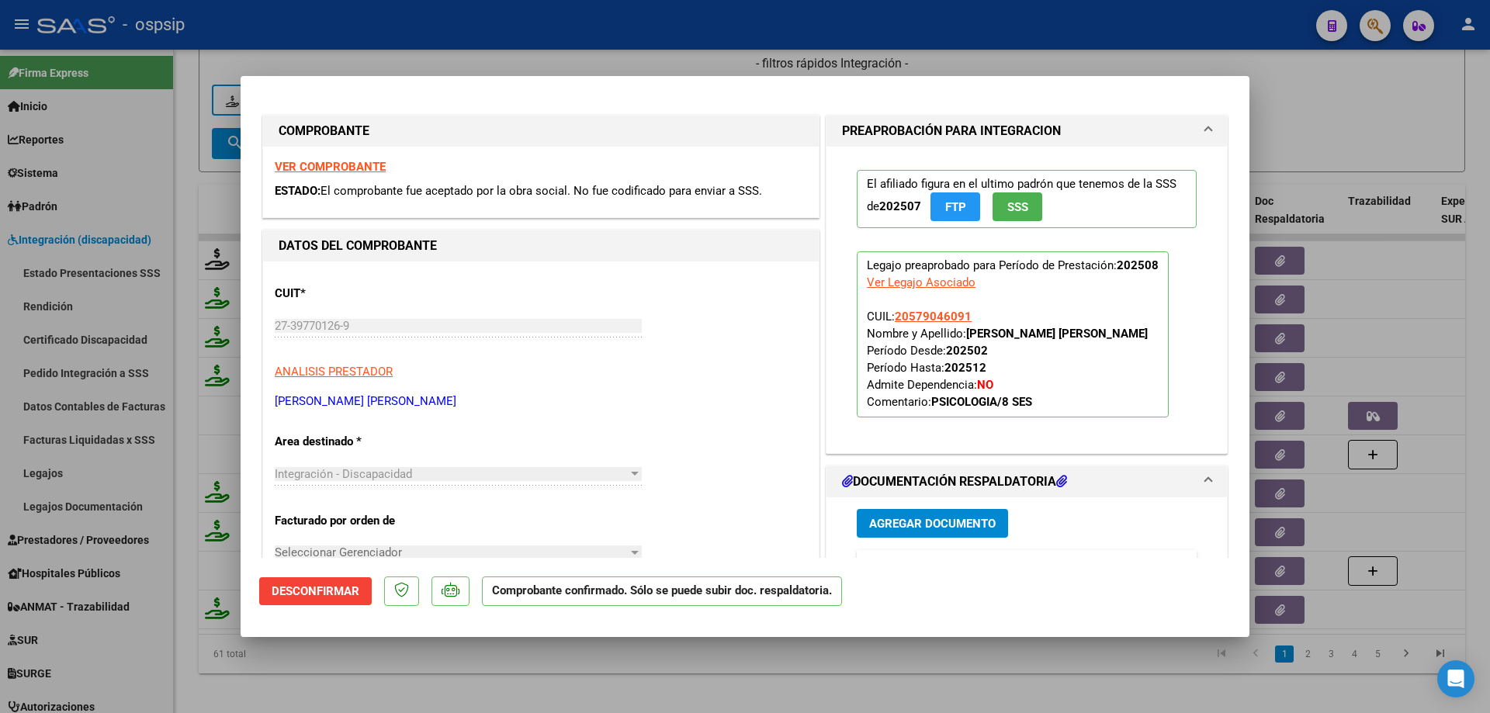
click at [1354, 133] on div at bounding box center [745, 356] width 1490 height 713
type input "$ 0,00"
